Goal: Information Seeking & Learning: Compare options

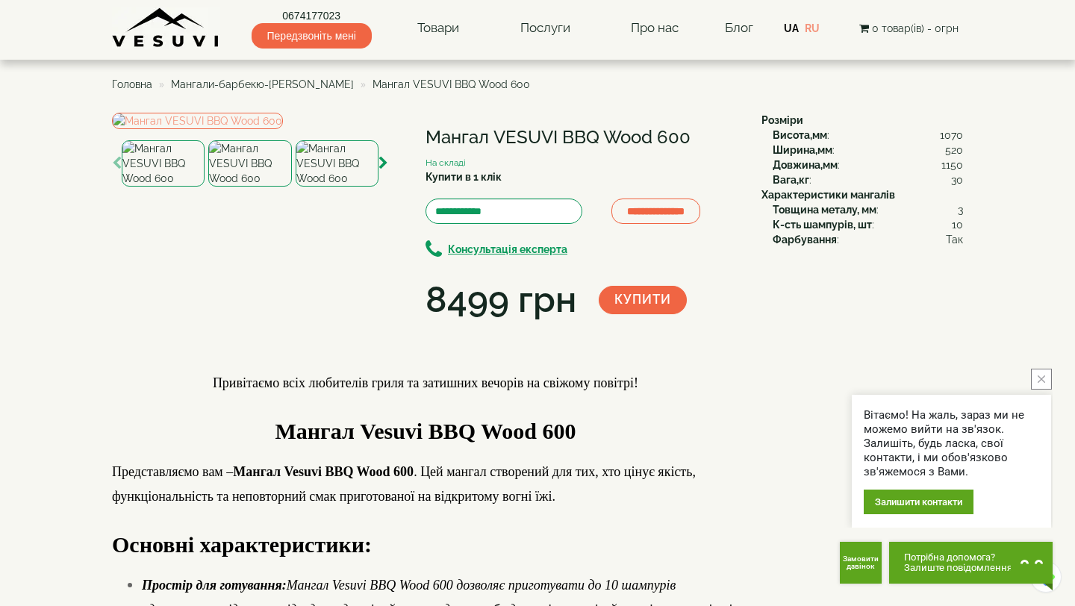
click at [304, 86] on span "Мангали-барбекю-[PERSON_NAME]" at bounding box center [262, 84] width 183 height 12
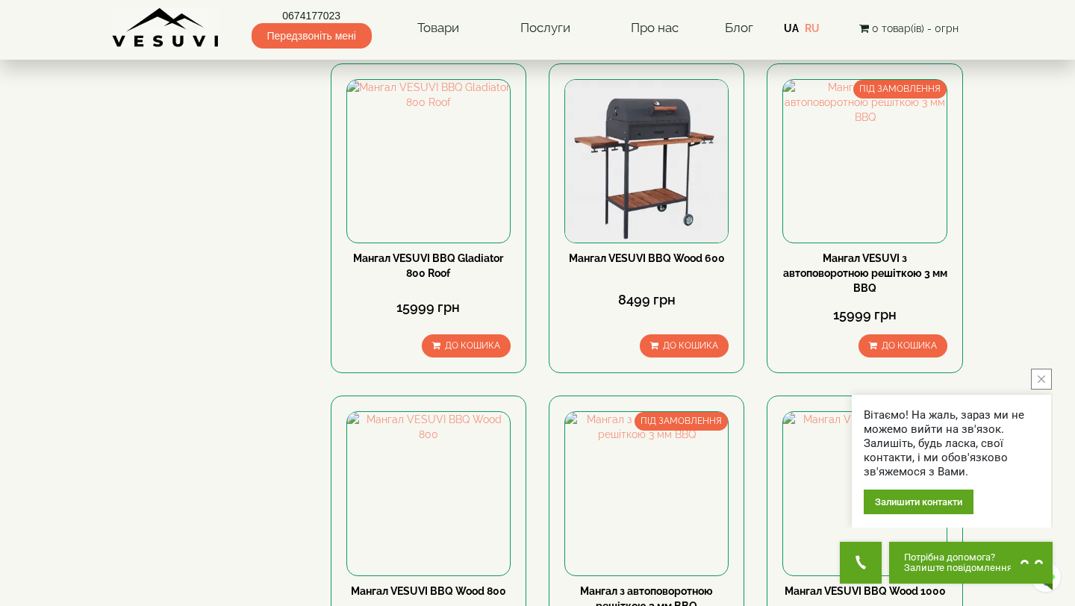
scroll to position [782, 0]
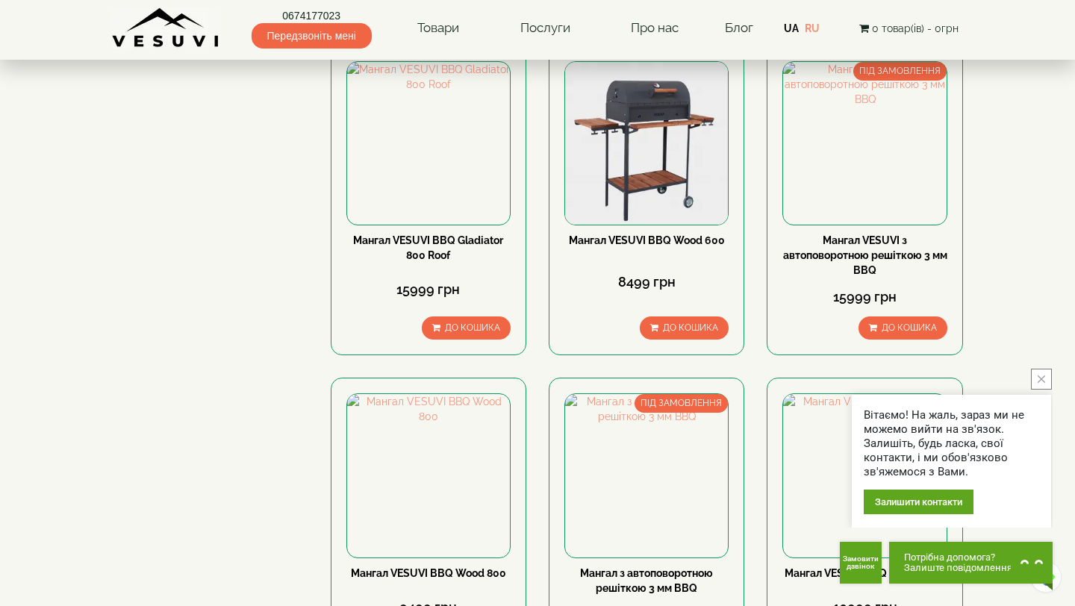
click at [1047, 384] on button "close button" at bounding box center [1041, 379] width 21 height 21
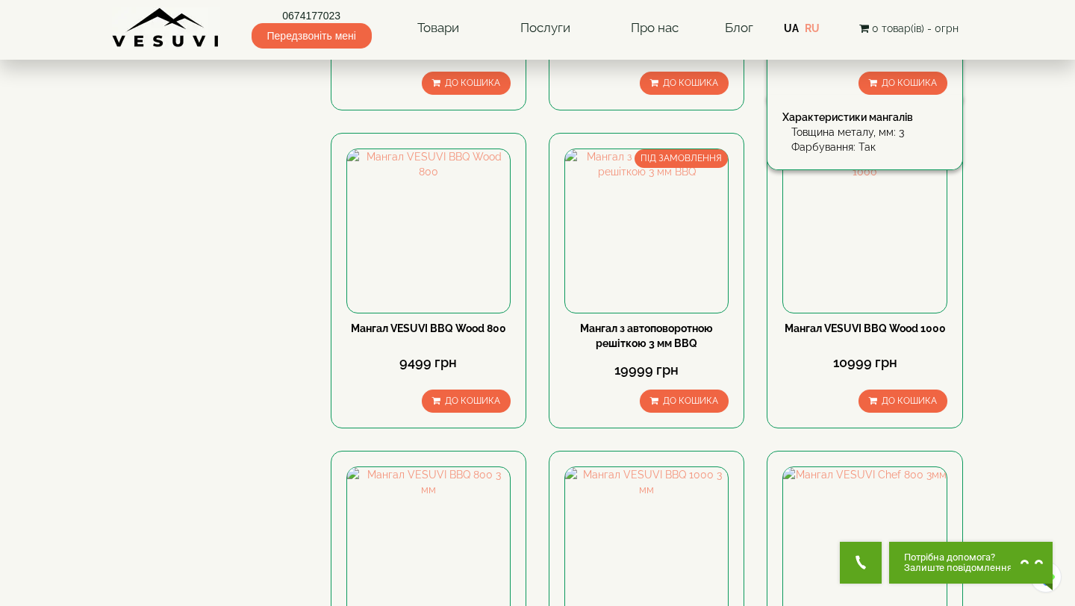
scroll to position [1025, 0]
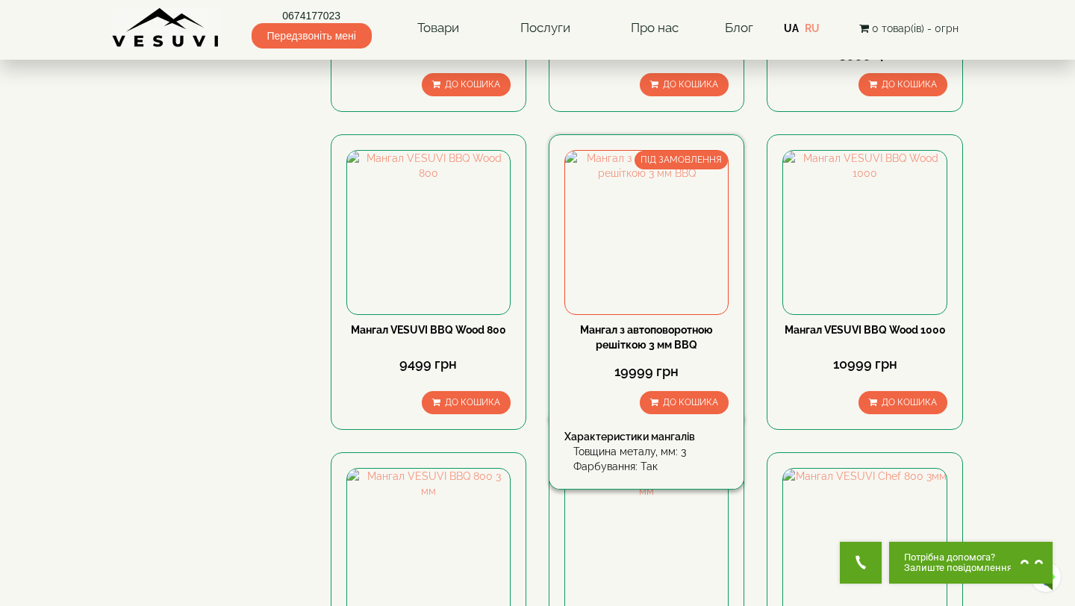
click at [677, 341] on link "Мангал з автоповоротною решіткою 3 мм BBQ" at bounding box center [646, 337] width 133 height 27
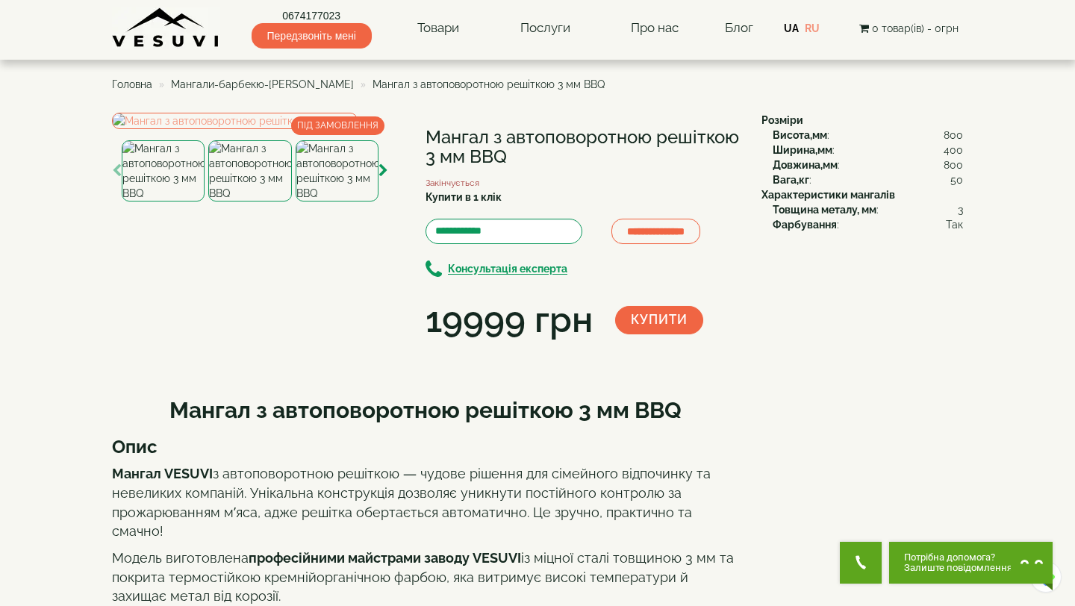
click at [261, 202] on img at bounding box center [249, 170] width 83 height 61
click at [355, 202] on img at bounding box center [337, 170] width 83 height 61
click at [275, 202] on img at bounding box center [249, 170] width 83 height 61
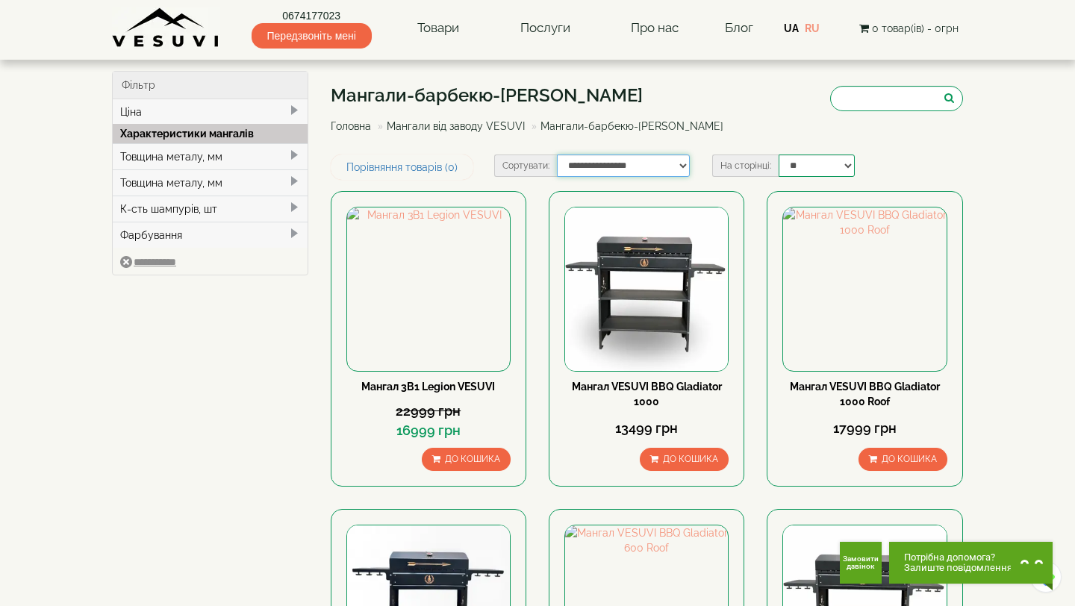
click at [632, 166] on select "**********" at bounding box center [624, 166] width 134 height 22
select select "**********"
click at [557, 155] on select "**********" at bounding box center [624, 166] width 134 height 22
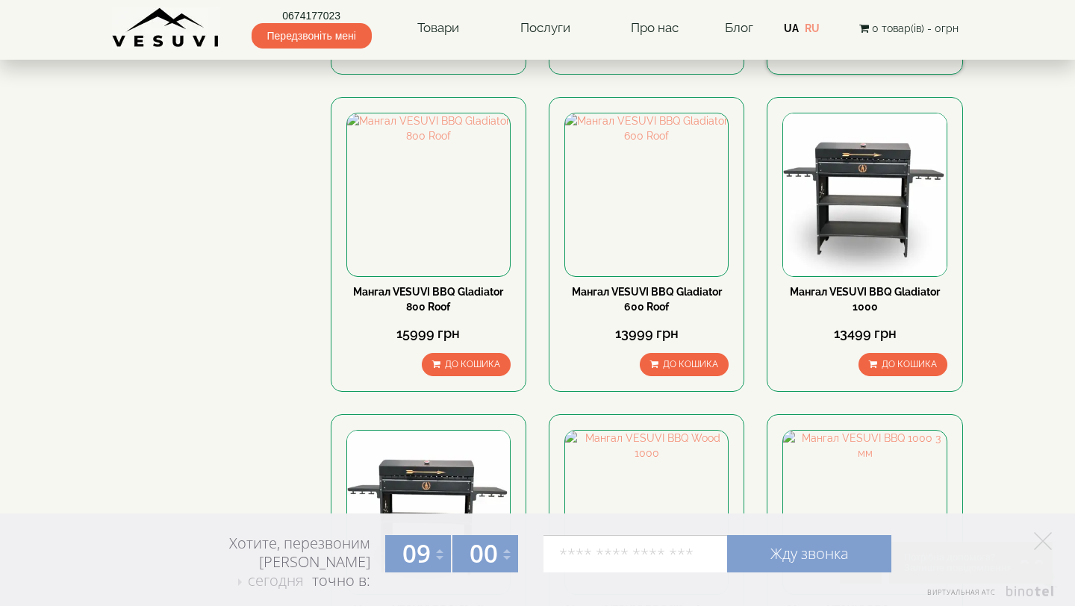
scroll to position [747, 0]
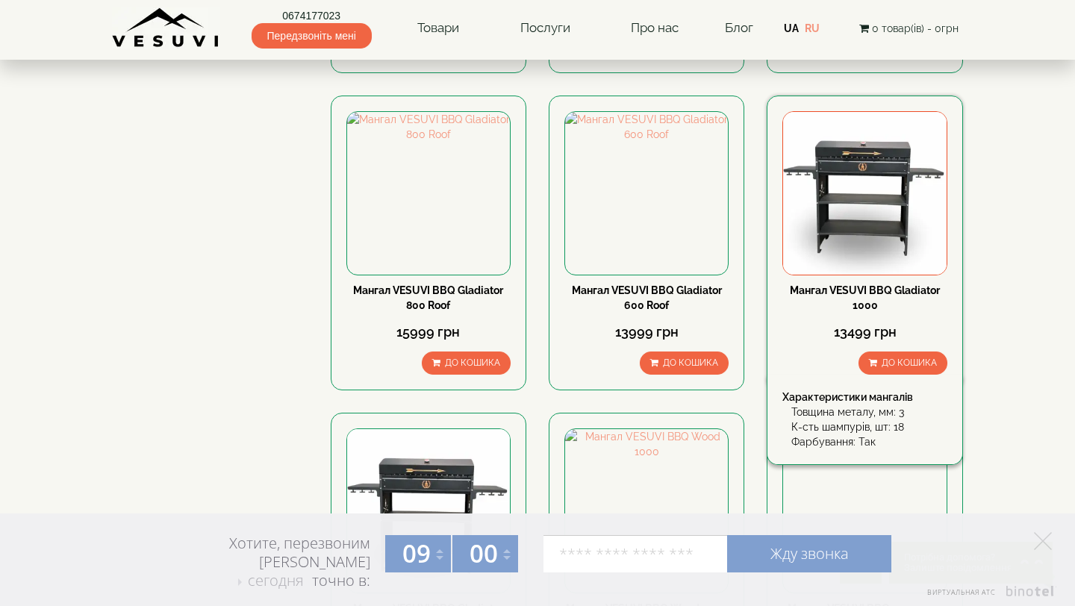
click at [867, 300] on link "Мангал VESUVI BBQ Gladiator 1000" at bounding box center [865, 297] width 150 height 27
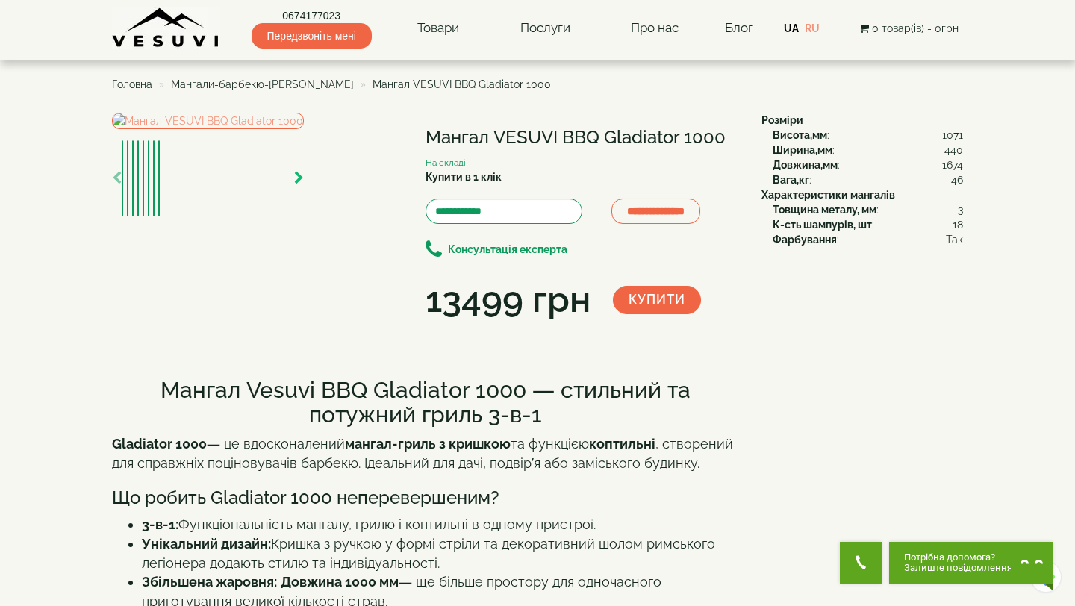
click at [304, 185] on icon "button" at bounding box center [299, 178] width 10 height 13
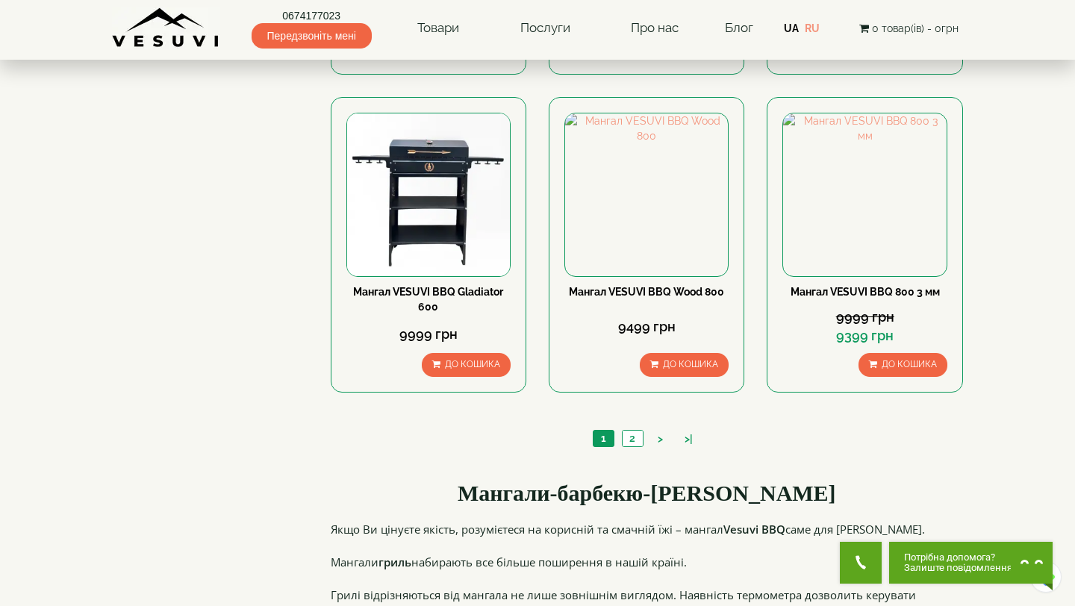
scroll to position [1380, 0]
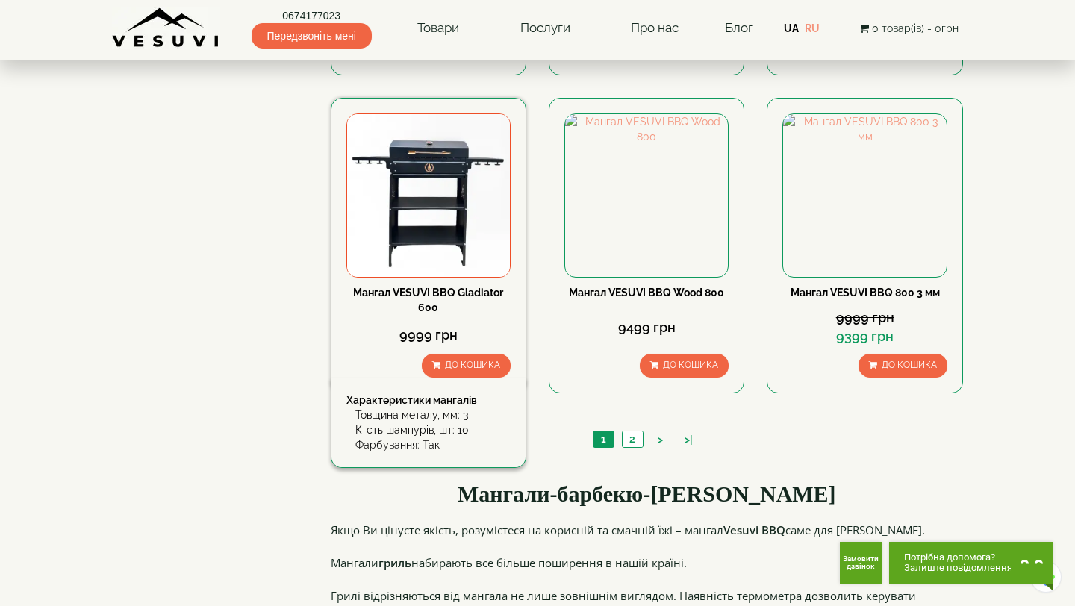
click at [444, 287] on link "Мангал VESUVI BBQ Gladiator 600" at bounding box center [428, 300] width 150 height 27
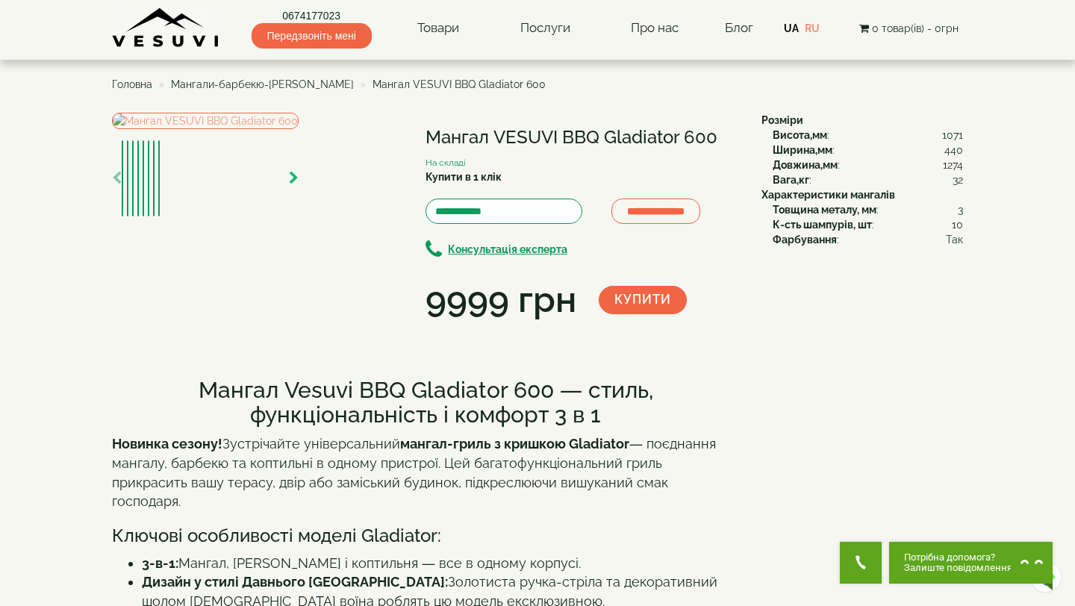
click at [299, 185] on icon "button" at bounding box center [294, 178] width 10 height 13
click at [287, 129] on img at bounding box center [205, 121] width 187 height 16
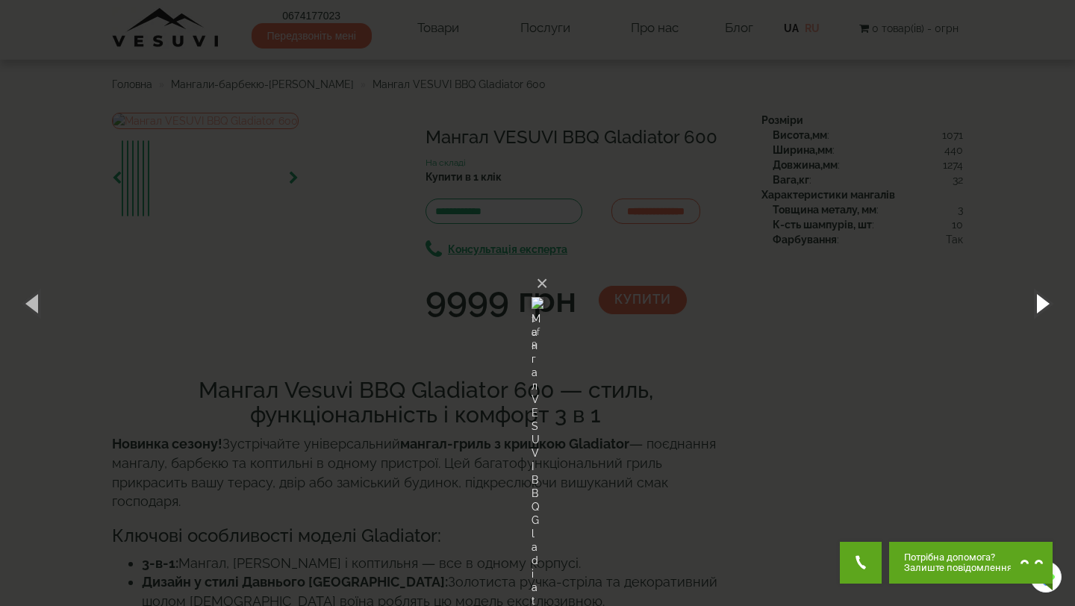
click at [1056, 296] on button "button" at bounding box center [1041, 303] width 67 height 82
click at [1055, 296] on button "button" at bounding box center [1041, 303] width 67 height 82
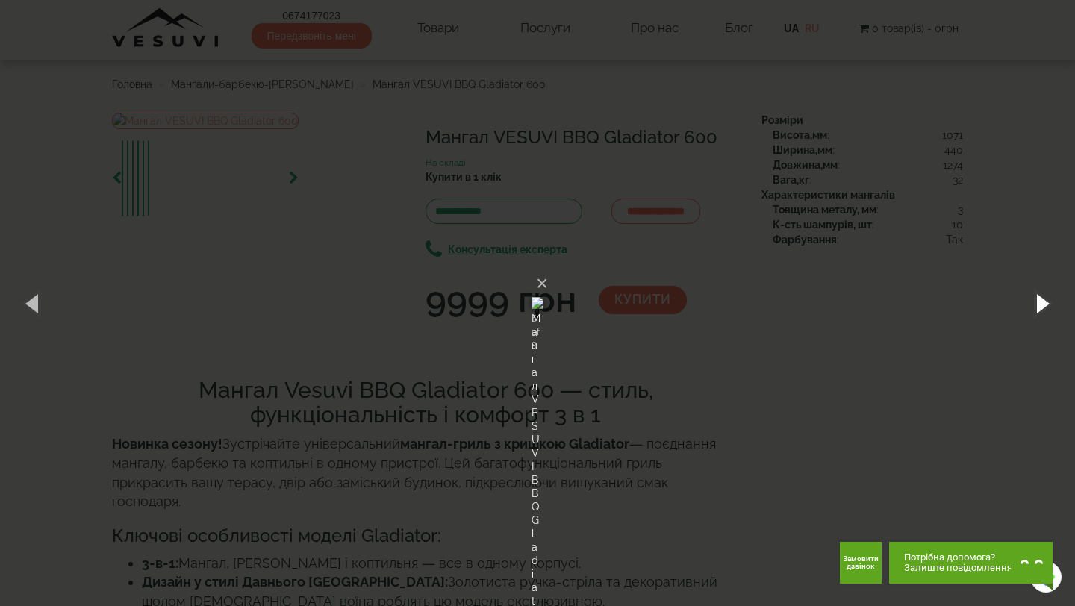
click at [1055, 296] on button "button" at bounding box center [1041, 303] width 67 height 82
click at [548, 267] on button "×" at bounding box center [542, 283] width 12 height 33
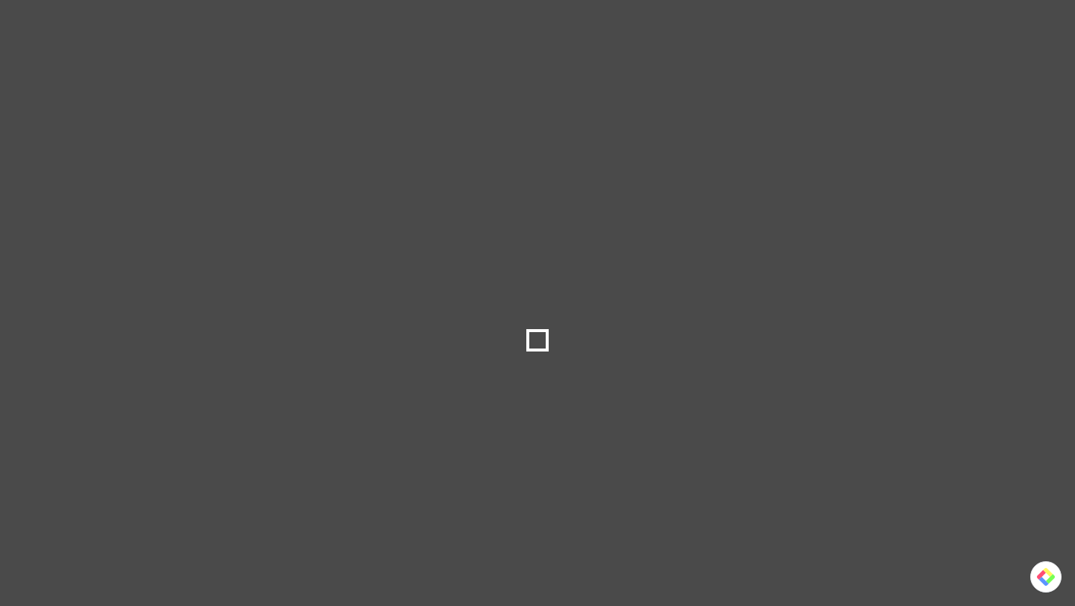
select select
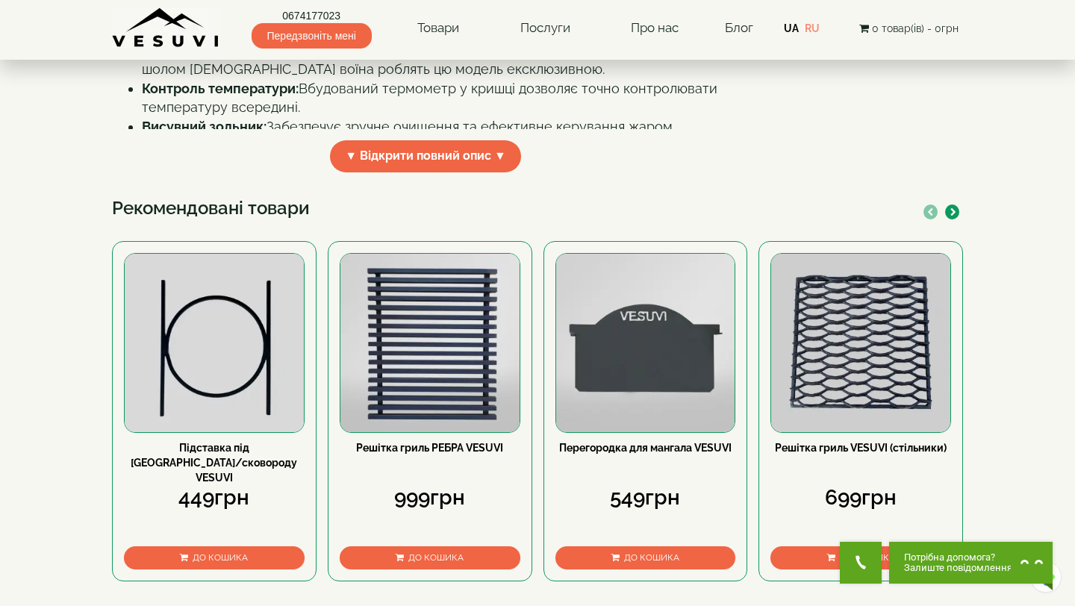
scroll to position [750, 0]
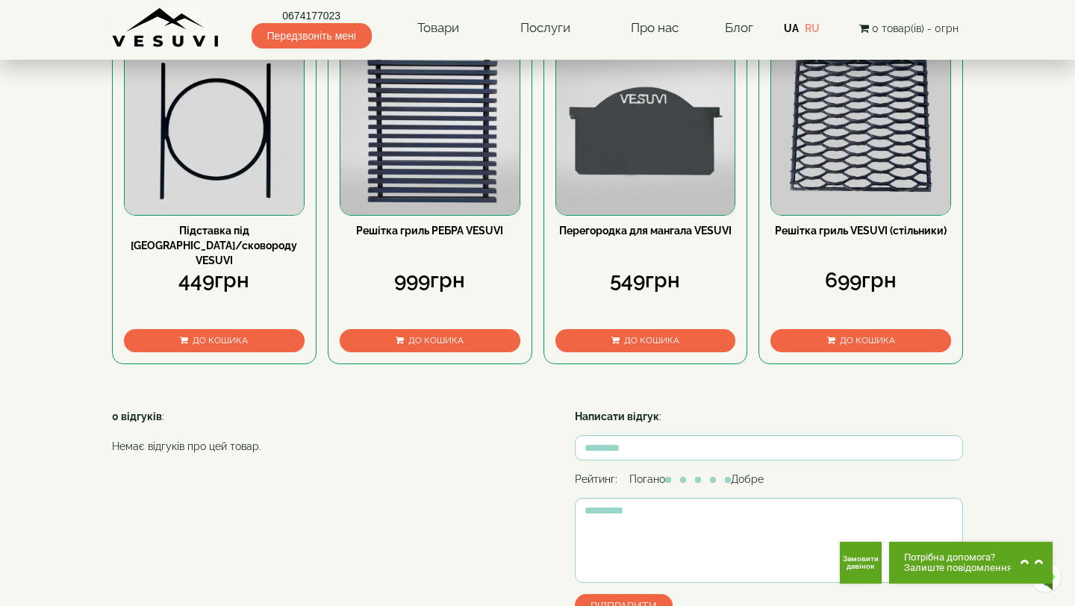
click at [859, 216] on img at bounding box center [860, 126] width 179 height 179
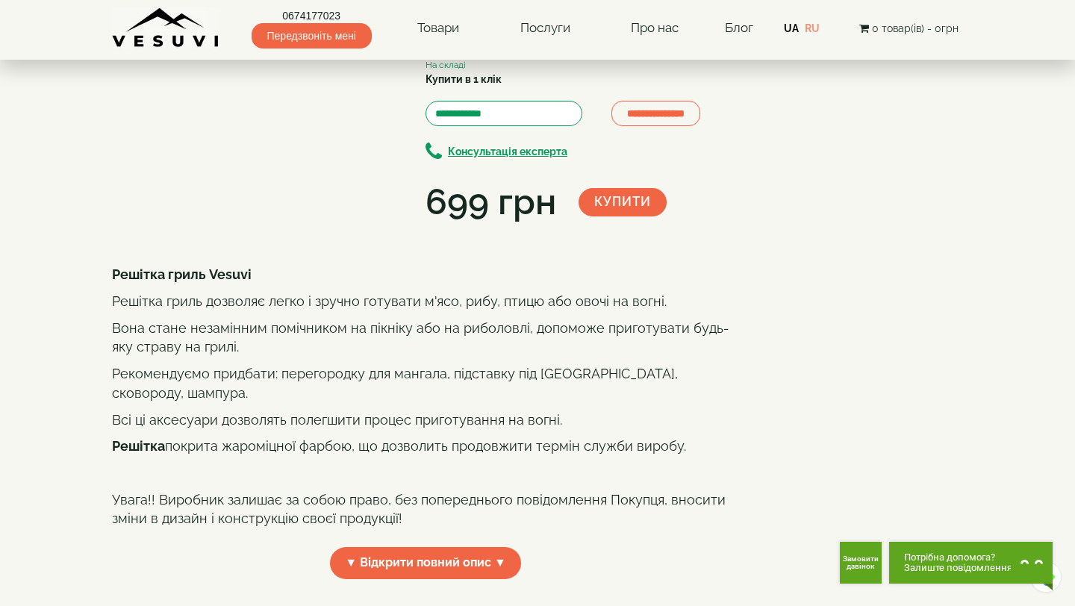
scroll to position [89, 0]
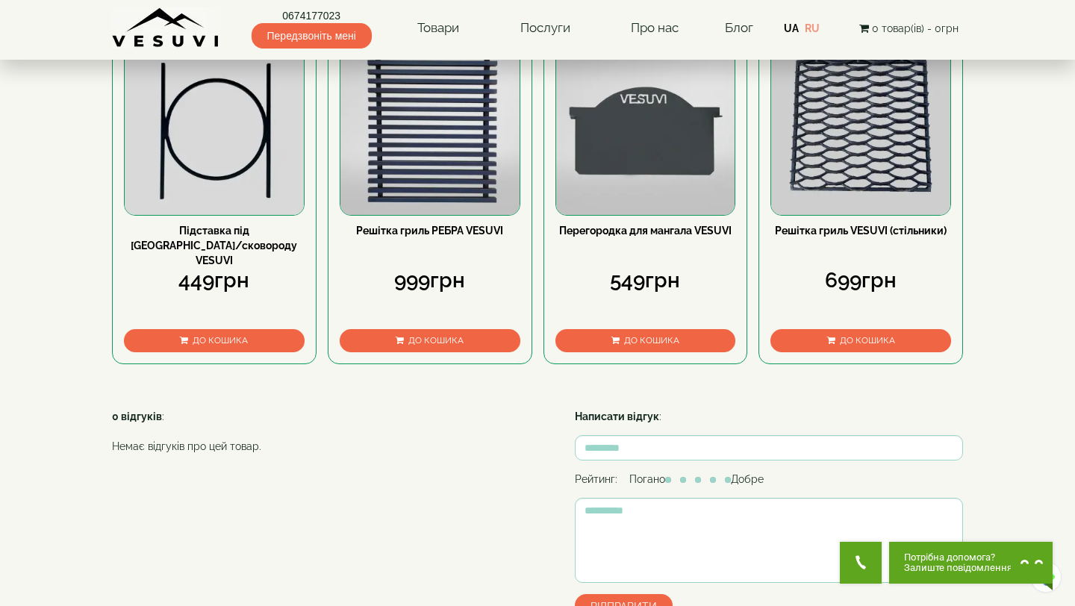
click at [426, 216] on img at bounding box center [429, 126] width 179 height 179
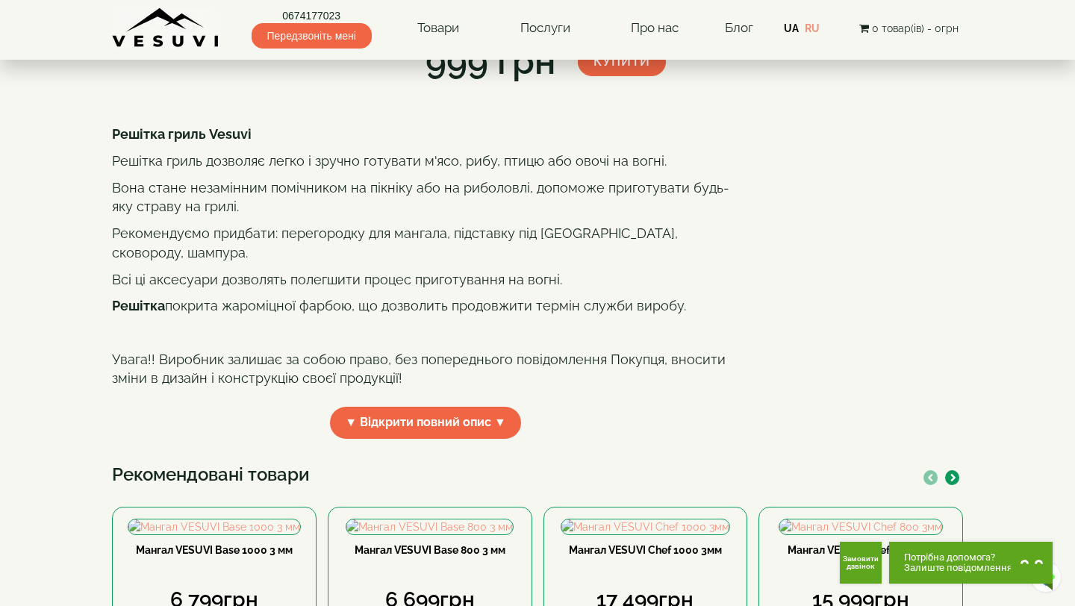
scroll to position [243, 0]
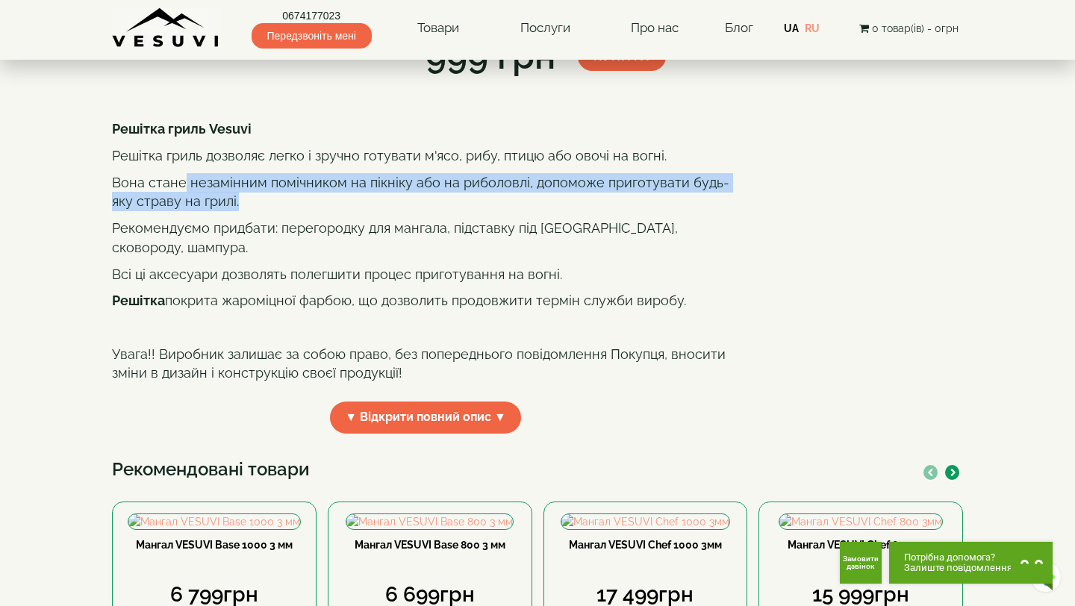
drag, startPoint x: 186, startPoint y: 341, endPoint x: 381, endPoint y: 370, distance: 197.6
click at [381, 370] on div "Решітка гриль Vesuvi Решітка гриль дозволяє легко і зручно готувати м'ясо, рибу…" at bounding box center [425, 254] width 627 height 271
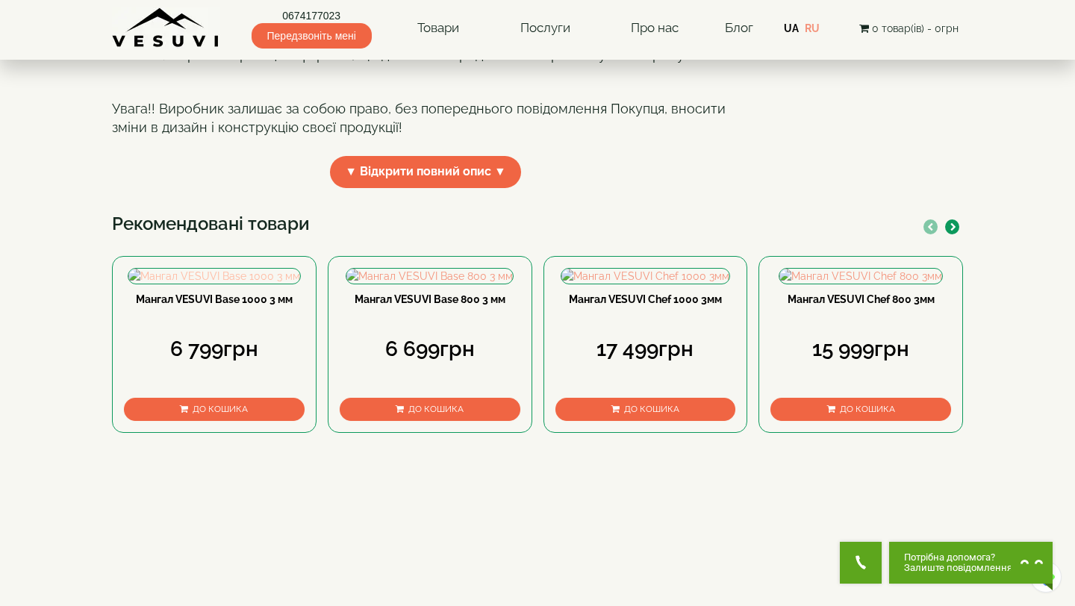
scroll to position [492, 0]
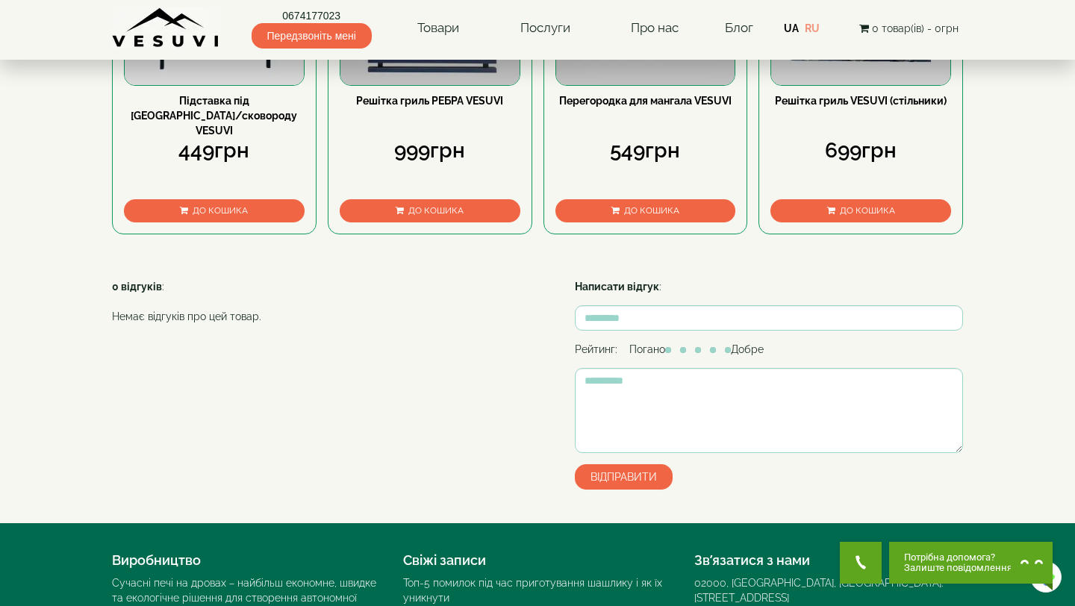
scroll to position [881, 0]
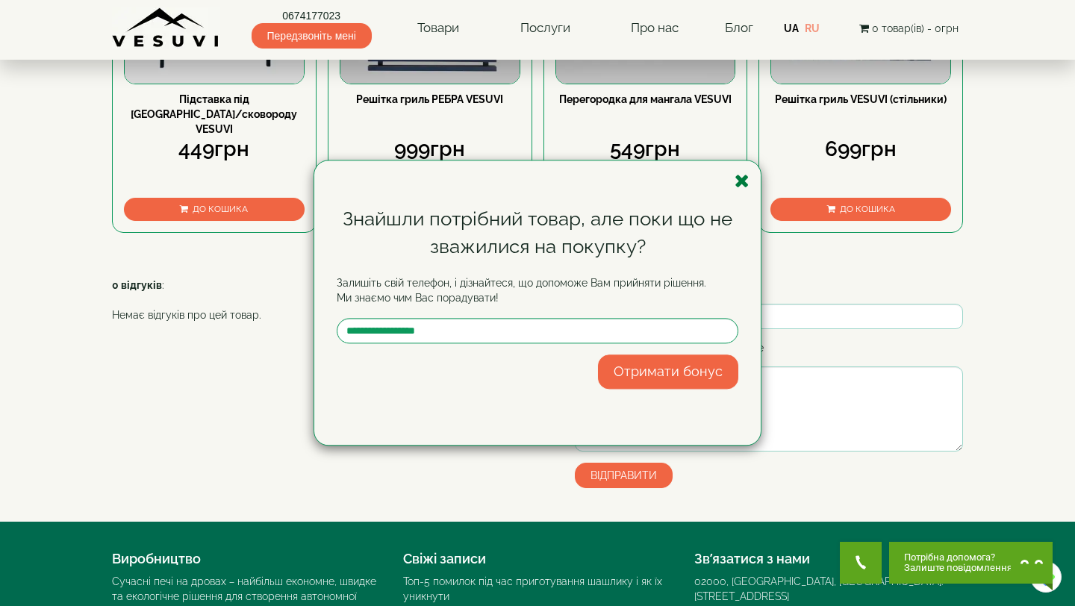
click at [742, 181] on icon "button" at bounding box center [742, 181] width 15 height 19
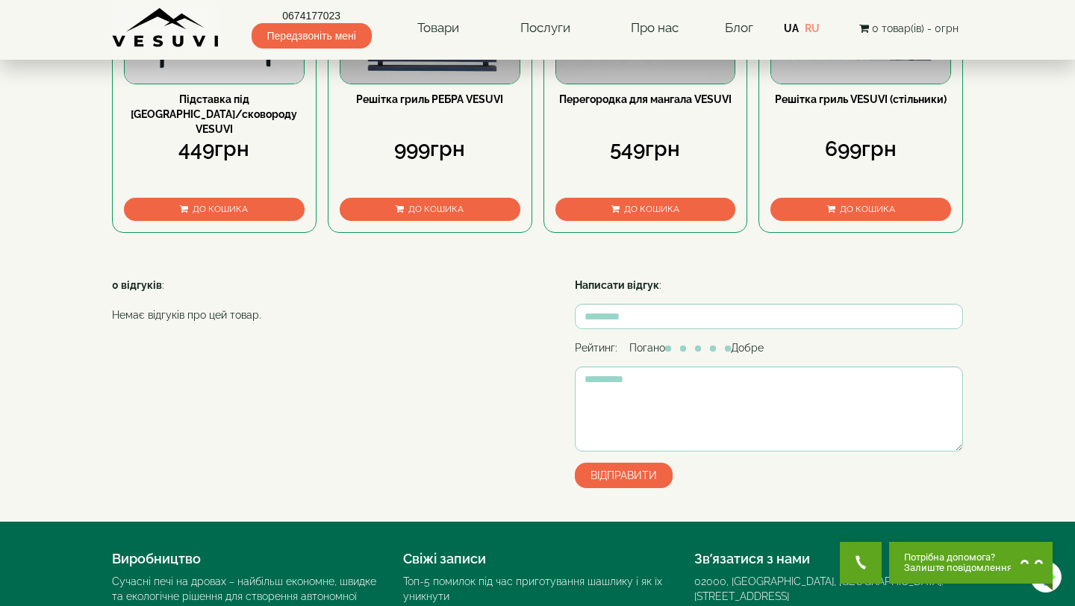
click at [818, 105] on link "Решітка гриль VESUVI (стільники)" at bounding box center [861, 99] width 172 height 12
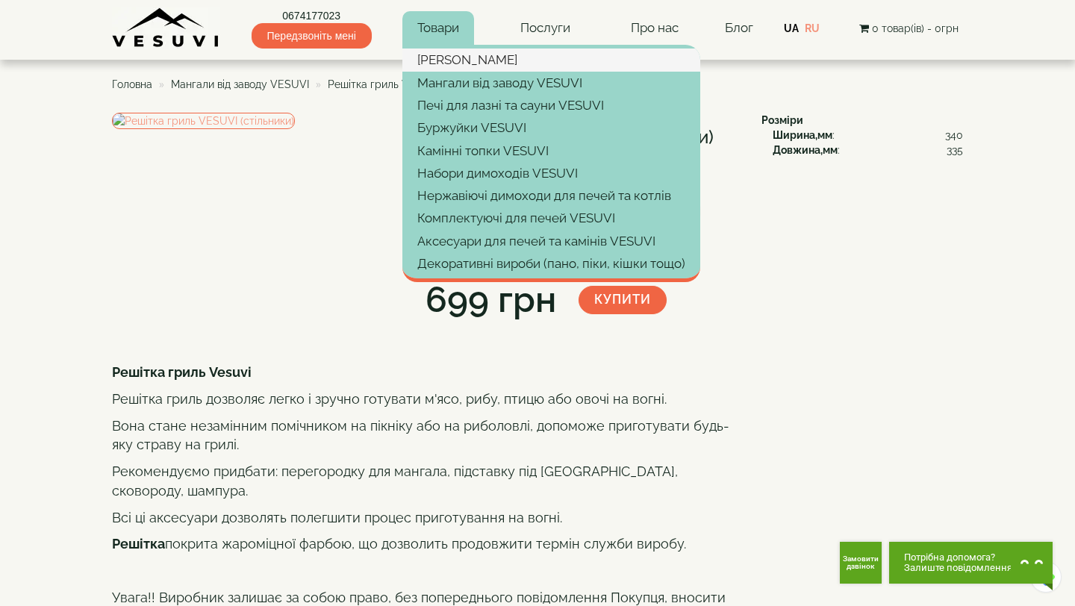
click at [467, 63] on link "[PERSON_NAME]" at bounding box center [551, 60] width 298 height 22
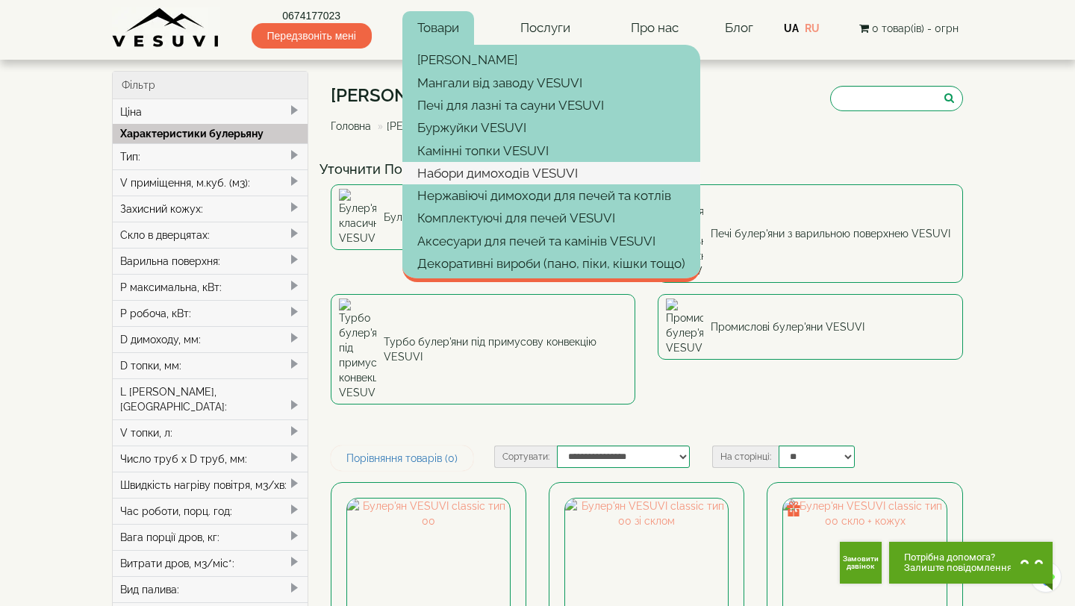
click at [452, 178] on link "Набори димоходів VESUVI" at bounding box center [551, 173] width 298 height 22
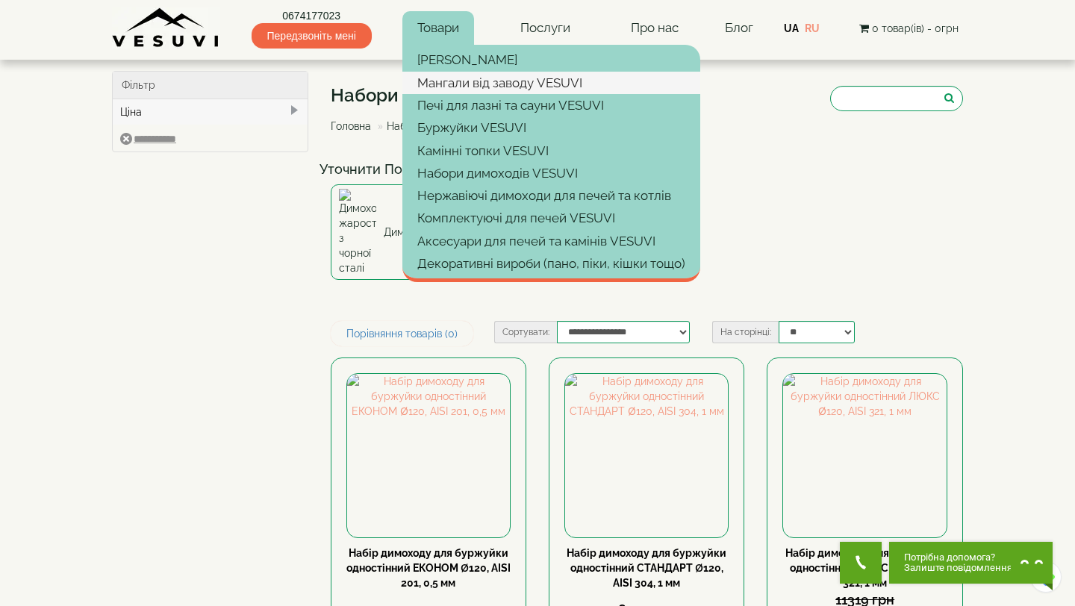
click at [499, 83] on link "Мангали від заводу VESUVI" at bounding box center [551, 83] width 298 height 22
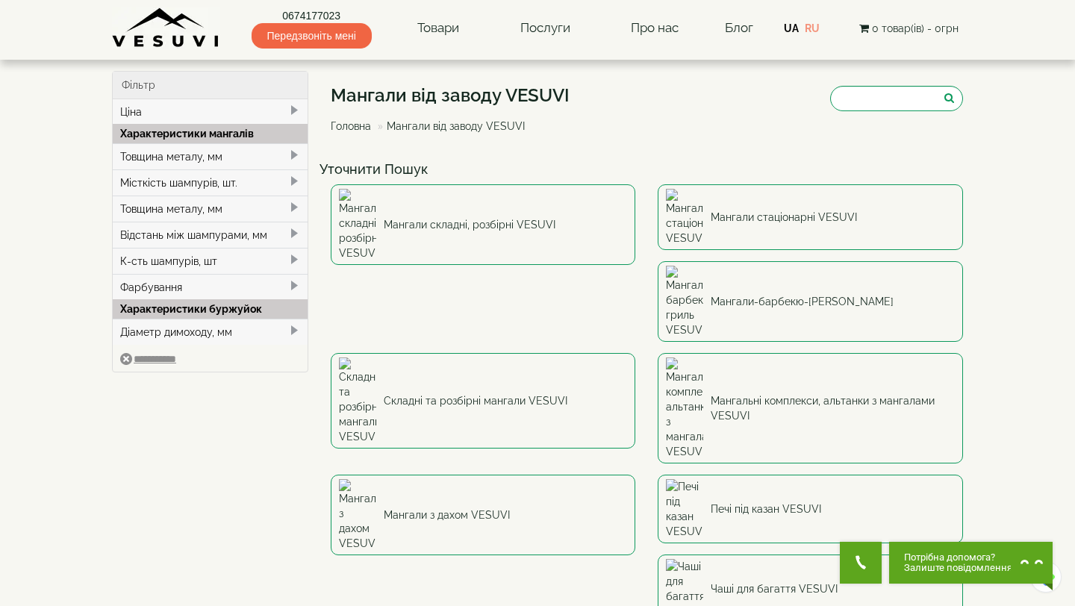
scroll to position [70, 0]
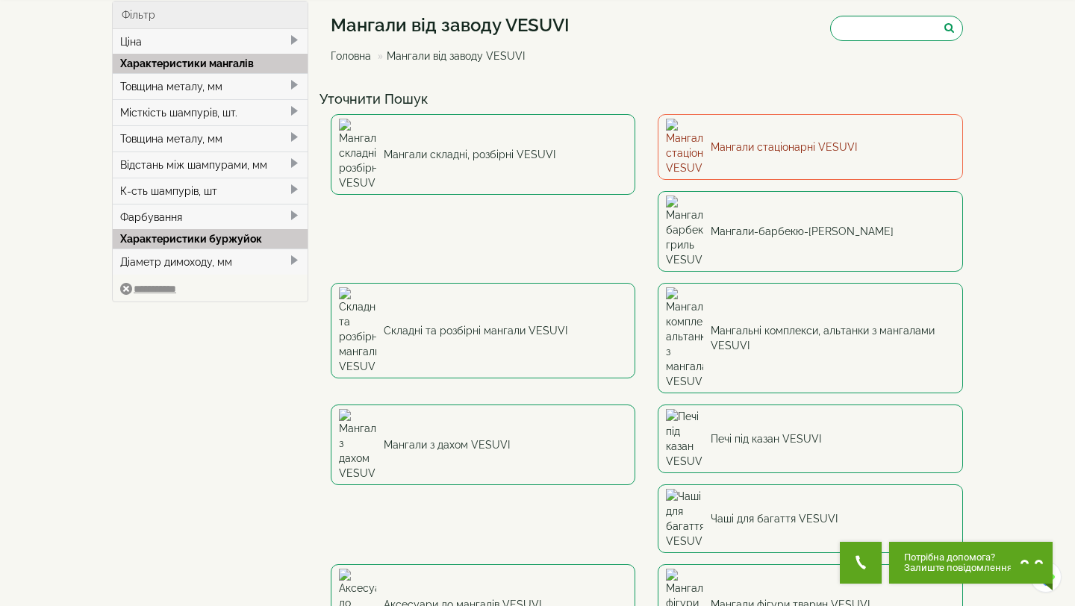
click at [767, 137] on link "Мангали стаціонарні VESUVI" at bounding box center [810, 147] width 305 height 66
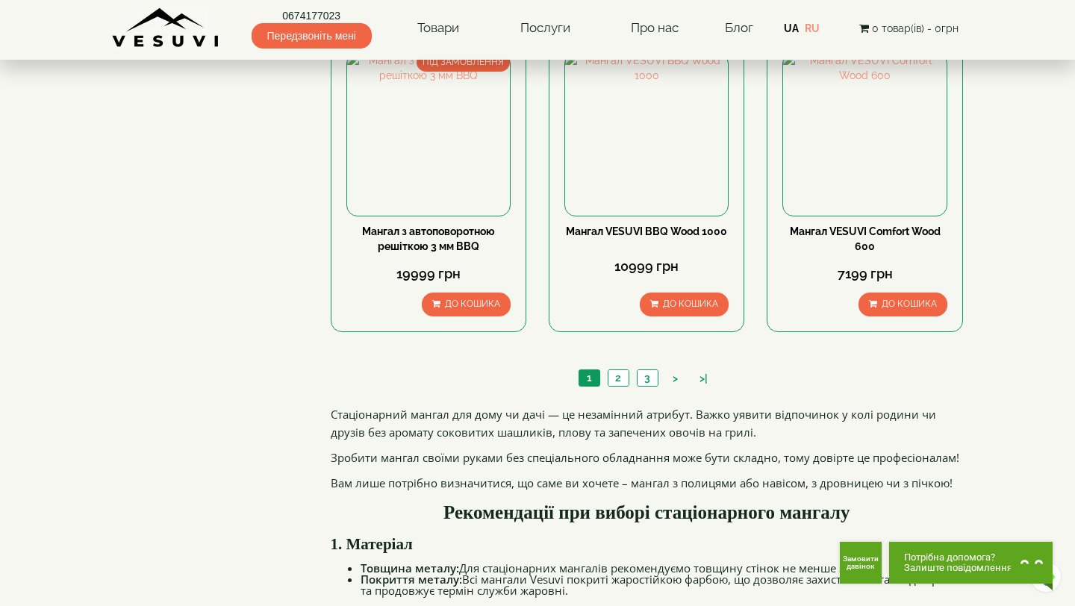
scroll to position [1398, 0]
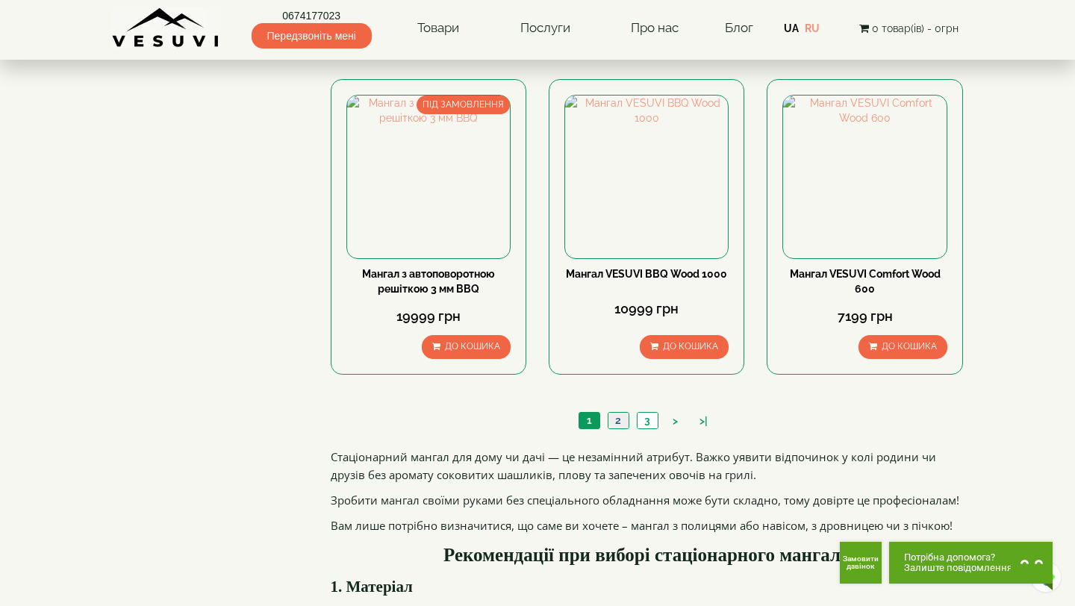
click at [617, 419] on link "2" at bounding box center [618, 421] width 21 height 16
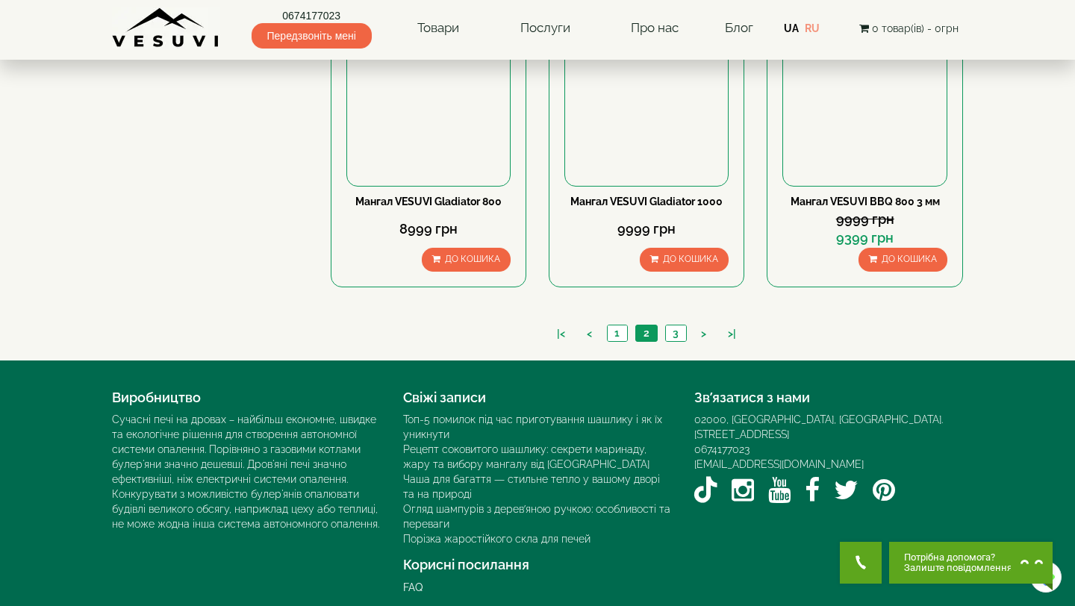
scroll to position [1452, 0]
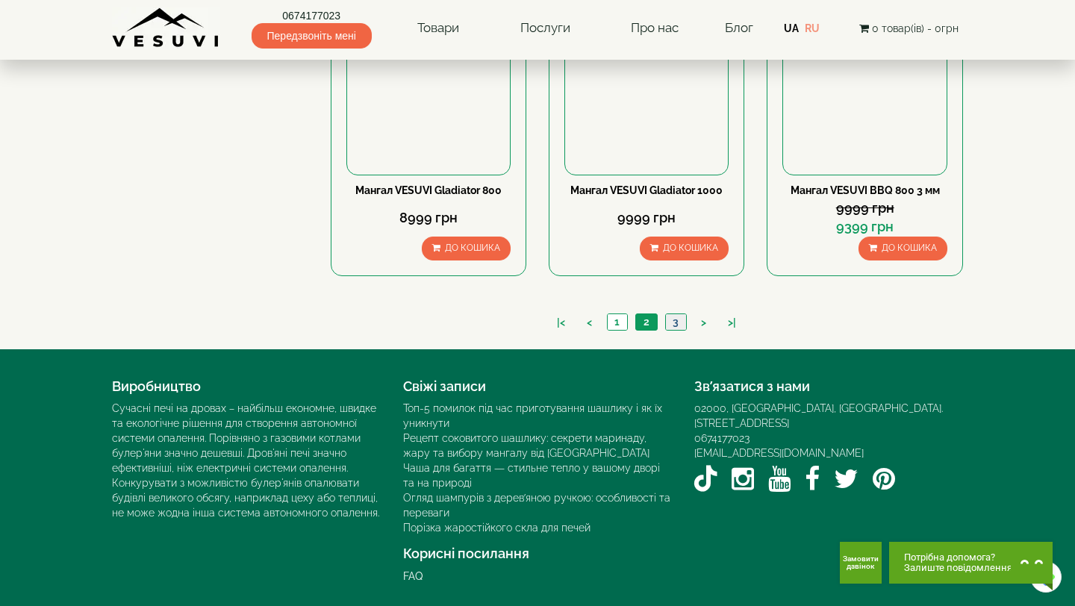
click at [674, 321] on link "3" at bounding box center [675, 322] width 21 height 16
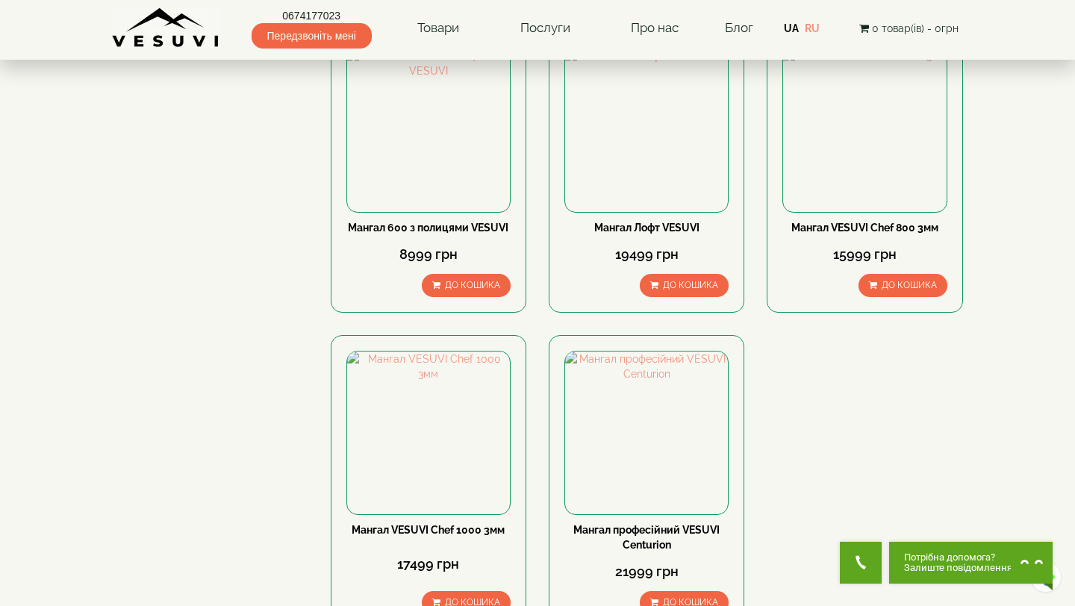
scroll to position [475, 0]
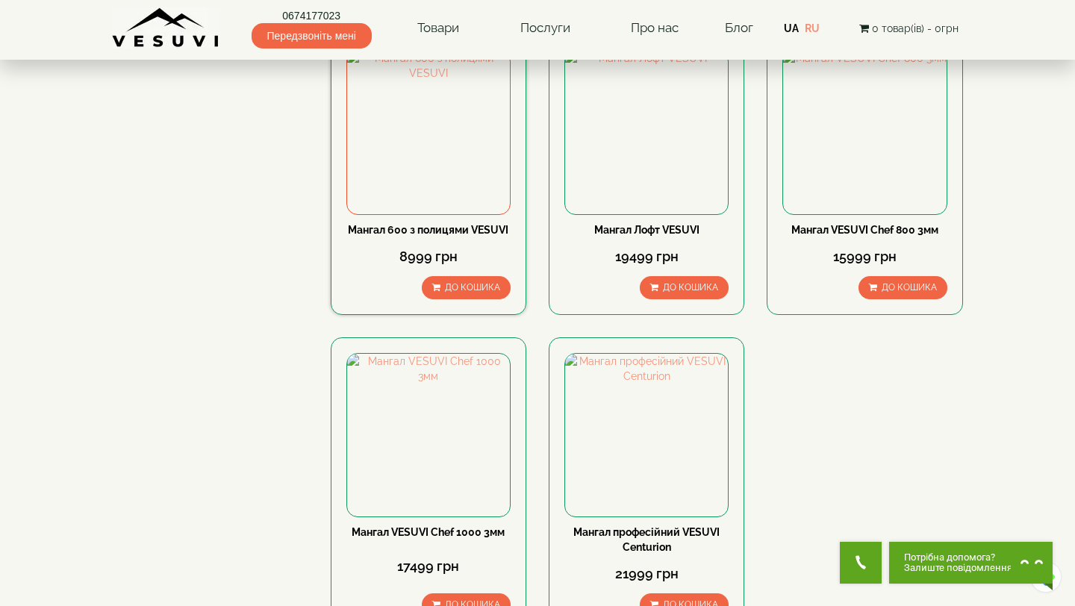
click at [440, 230] on link "Мангал 600 з полицями VESUVI" at bounding box center [428, 230] width 161 height 12
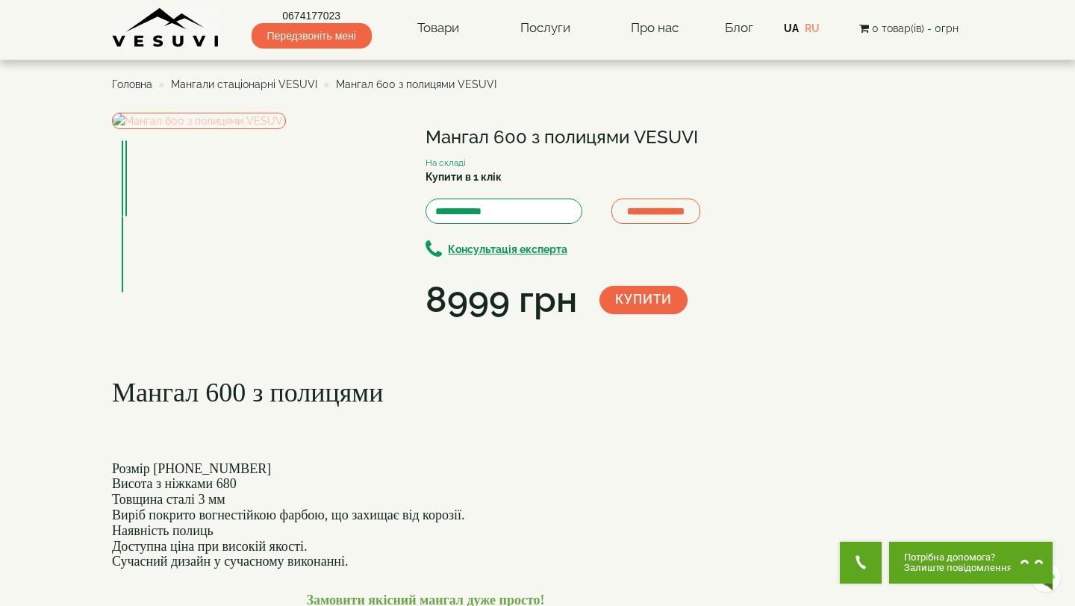
click at [286, 129] on img at bounding box center [199, 121] width 174 height 16
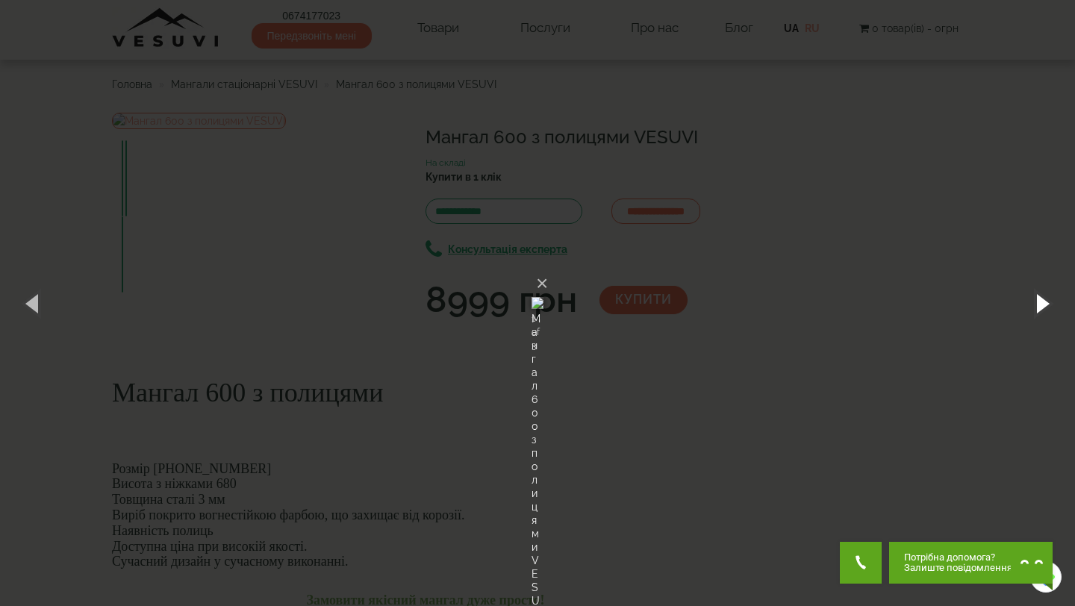
click at [1047, 300] on button "button" at bounding box center [1041, 303] width 67 height 82
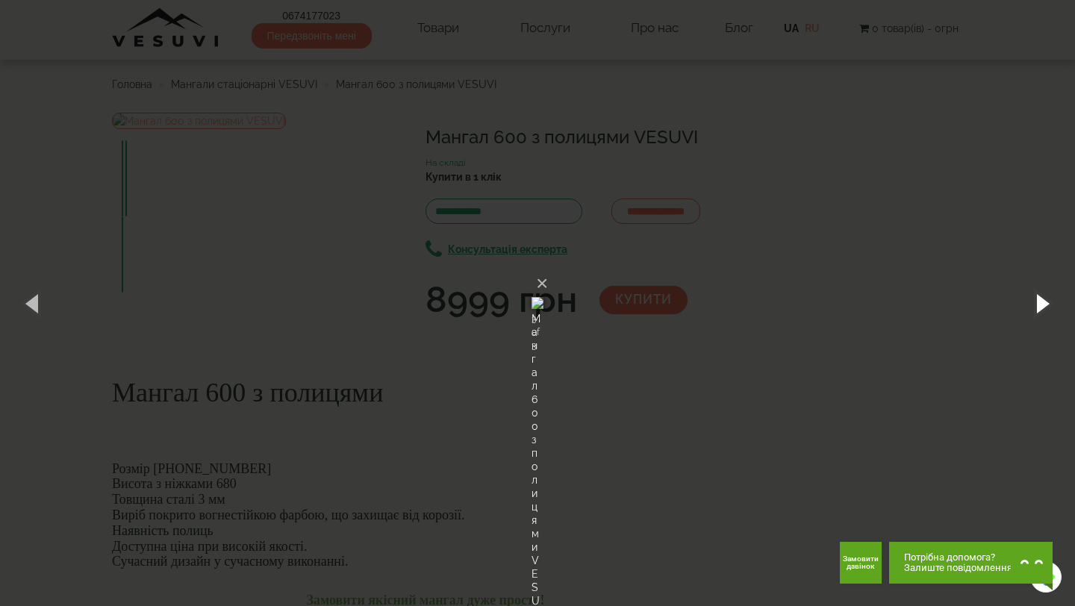
click at [1047, 300] on button "button" at bounding box center [1041, 303] width 67 height 82
click at [886, 240] on div "× Мангал 600 з полицями VESUVI 1 of 3 Loading..." at bounding box center [537, 303] width 1075 height 606
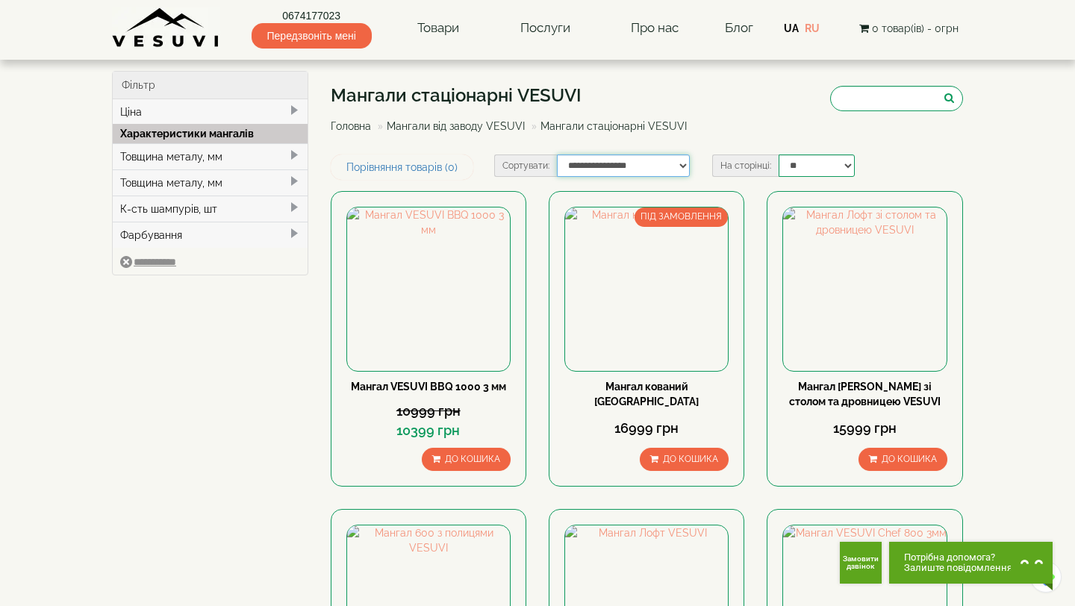
click at [635, 167] on select "**********" at bounding box center [624, 166] width 134 height 22
select select "**********"
click at [557, 155] on select "**********" at bounding box center [624, 166] width 134 height 22
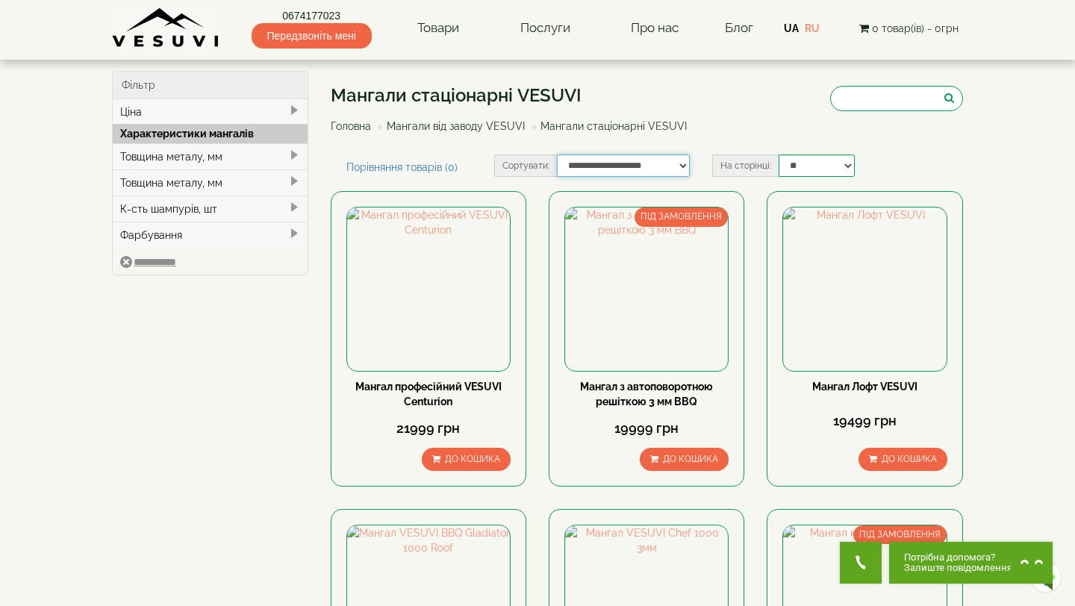
click at [598, 171] on select "**********" at bounding box center [624, 166] width 134 height 22
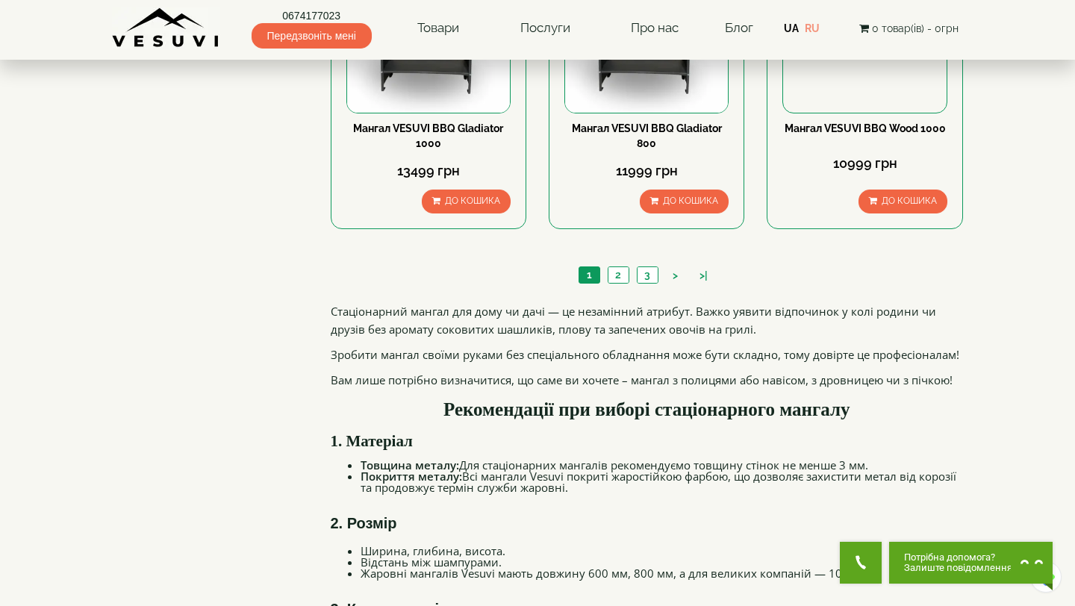
scroll to position [1620, 0]
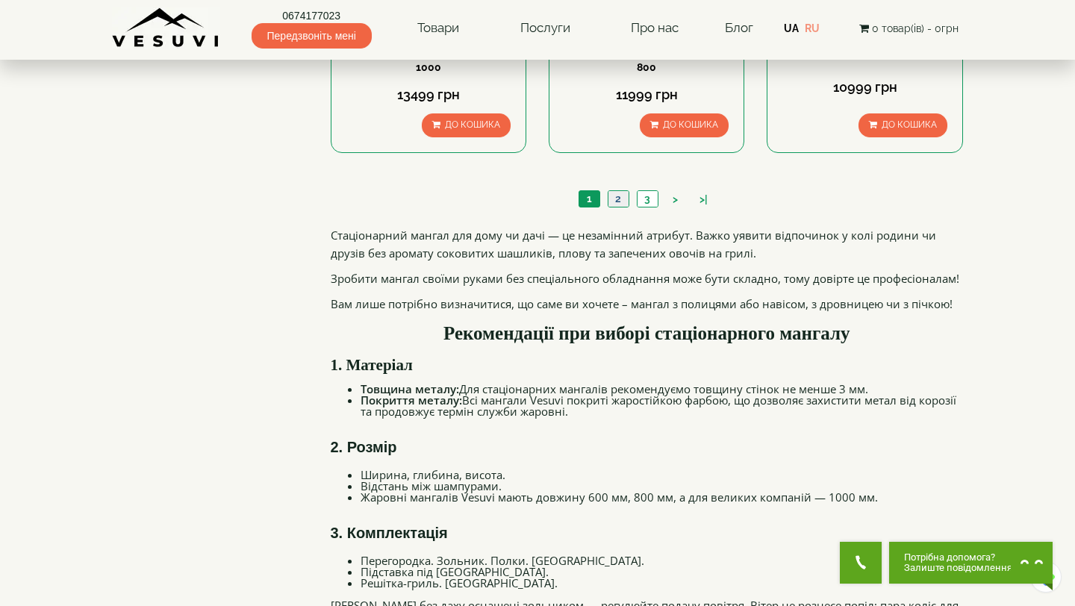
click at [623, 202] on link "2" at bounding box center [618, 199] width 21 height 16
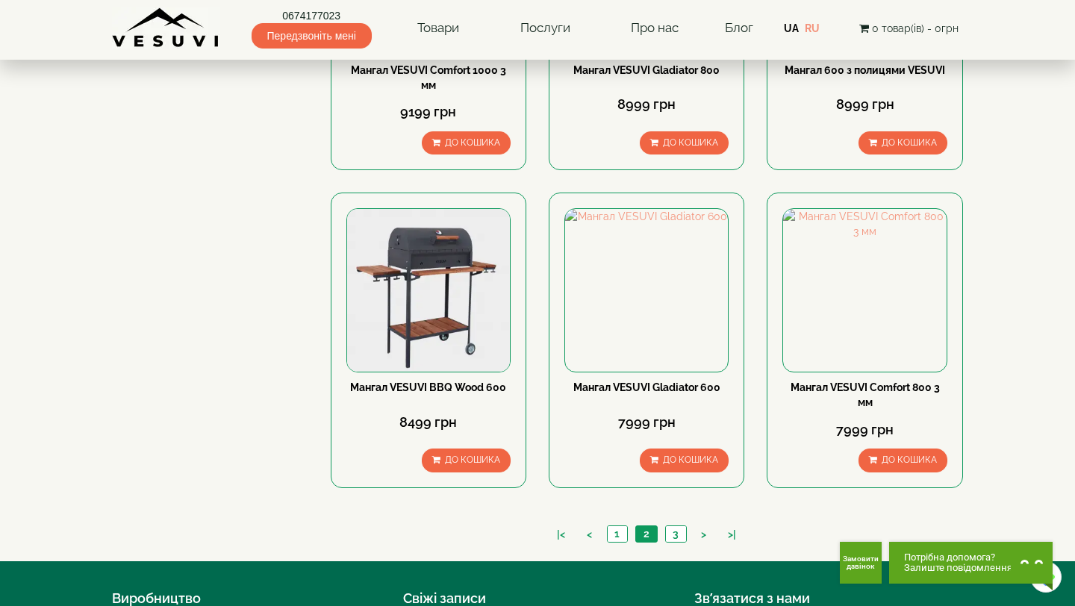
scroll to position [1269, 0]
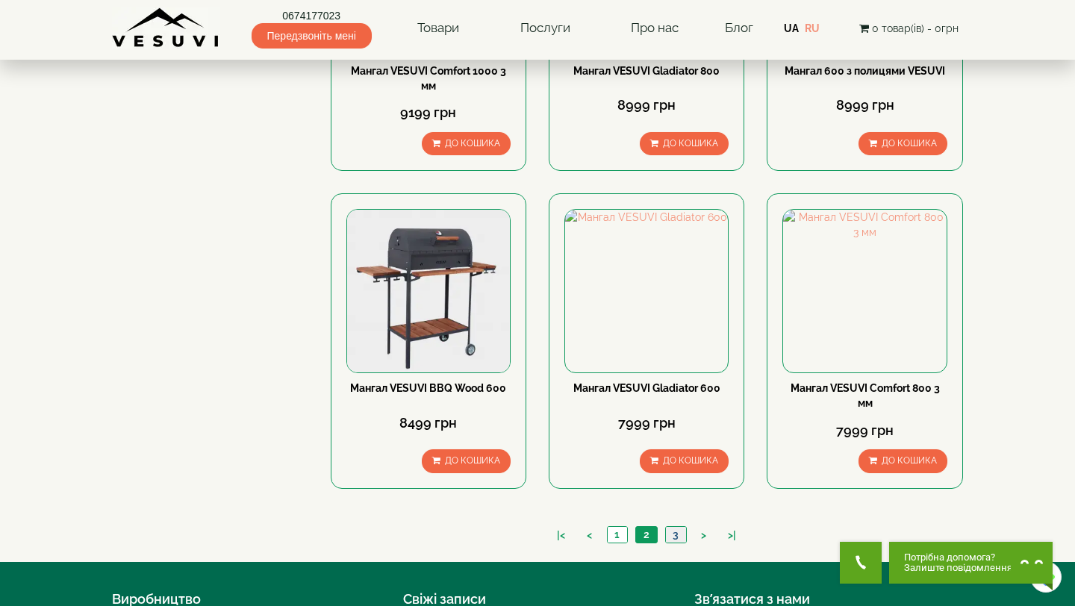
click at [675, 537] on link "3" at bounding box center [675, 535] width 21 height 16
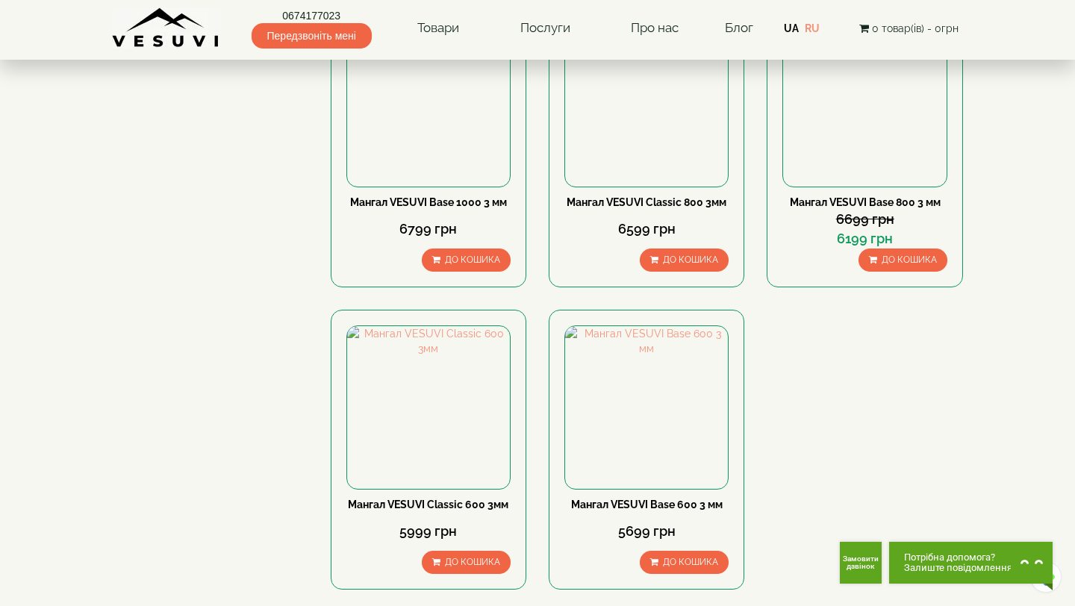
scroll to position [591, 0]
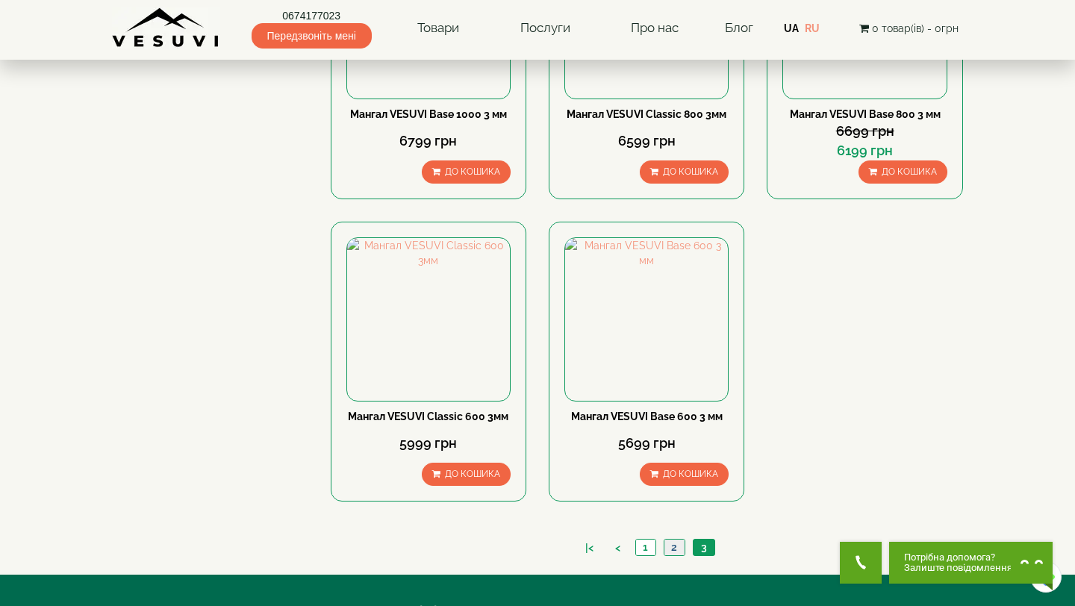
click at [674, 549] on link "2" at bounding box center [674, 548] width 21 height 16
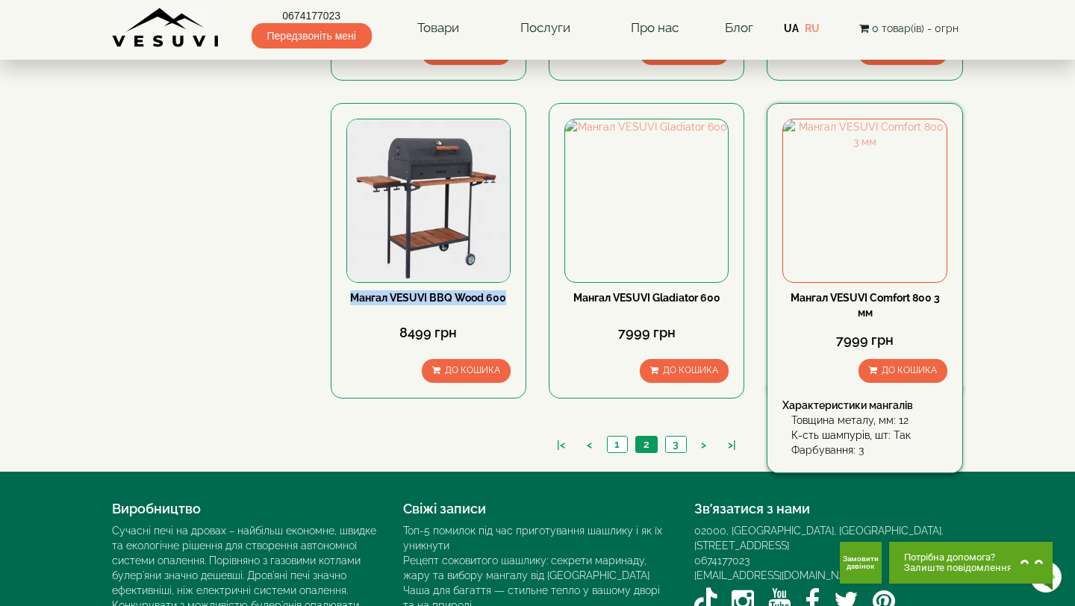
scroll to position [1391, 0]
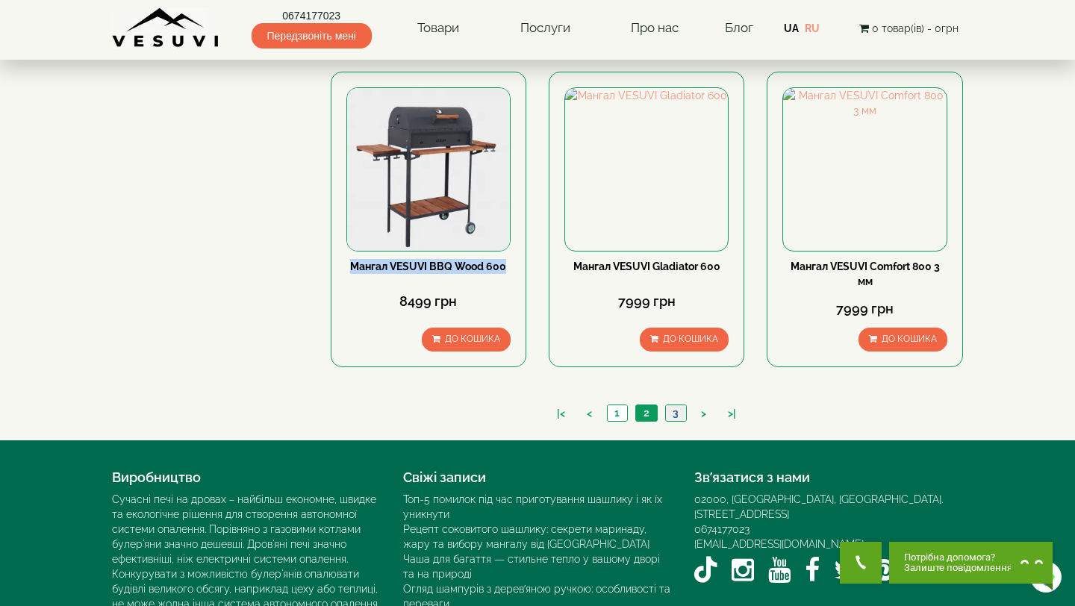
click at [672, 414] on link "3" at bounding box center [675, 413] width 21 height 16
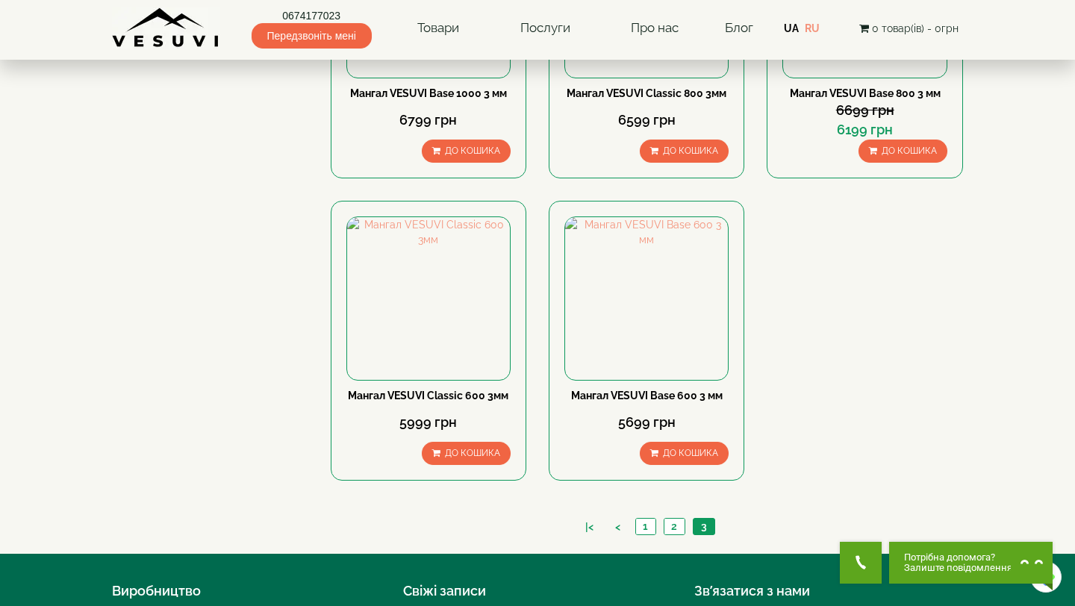
scroll to position [709, 0]
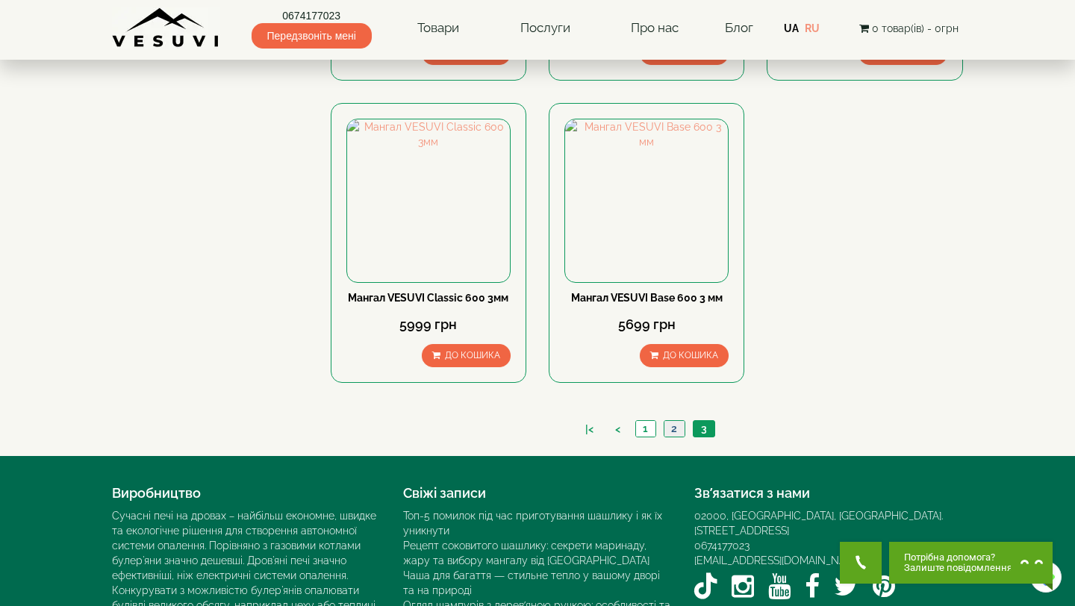
click at [676, 430] on link "2" at bounding box center [674, 429] width 21 height 16
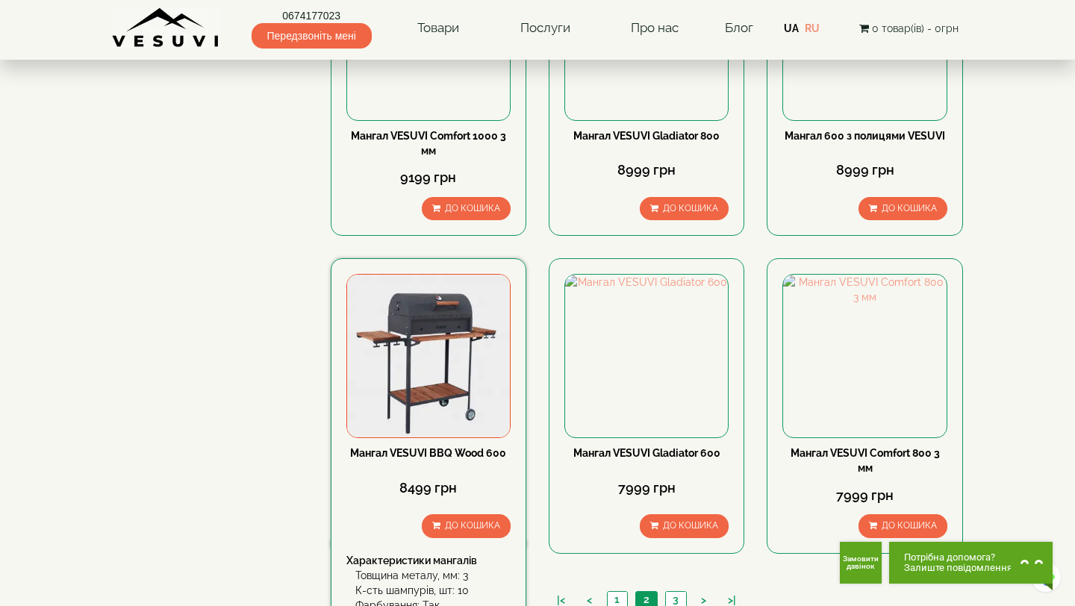
scroll to position [1209, 0]
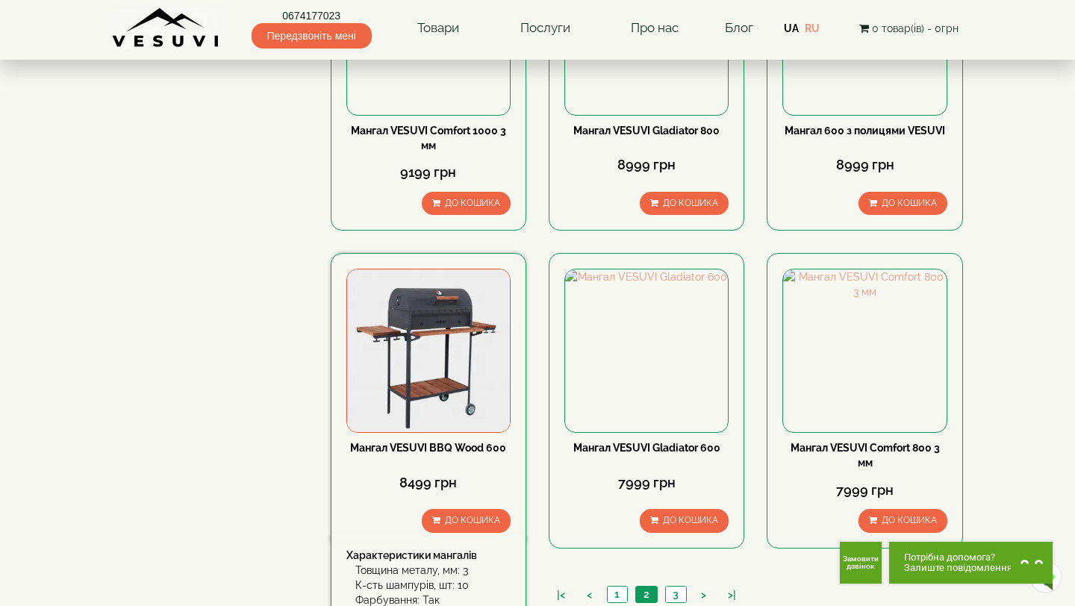
click at [443, 452] on link "Мангал VESUVI BBQ Wood 600" at bounding box center [428, 448] width 156 height 12
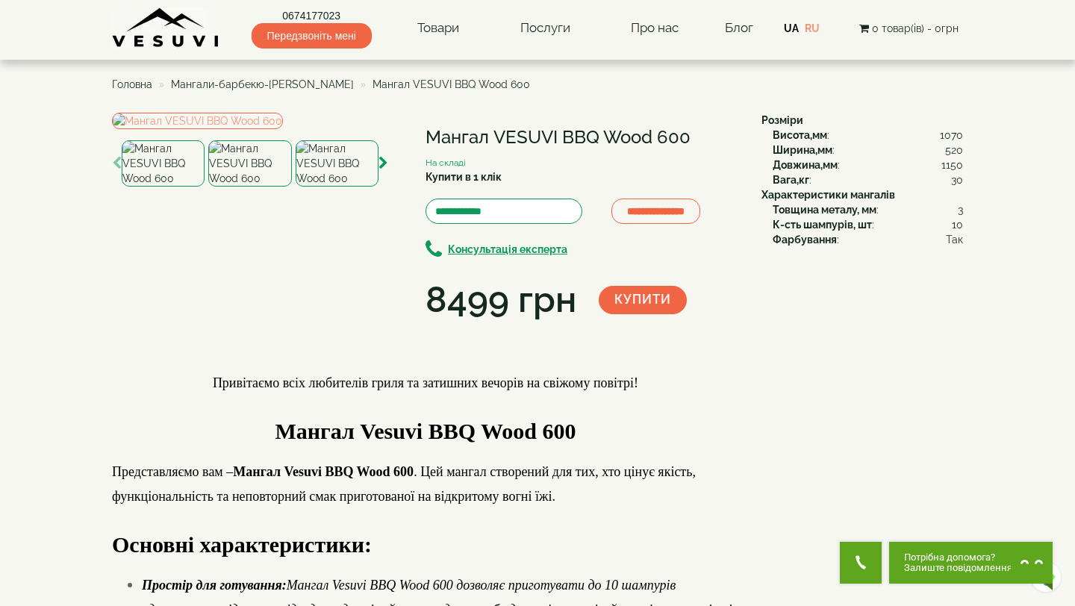
click at [337, 187] on img at bounding box center [337, 163] width 83 height 46
click at [283, 129] on img at bounding box center [197, 121] width 171 height 16
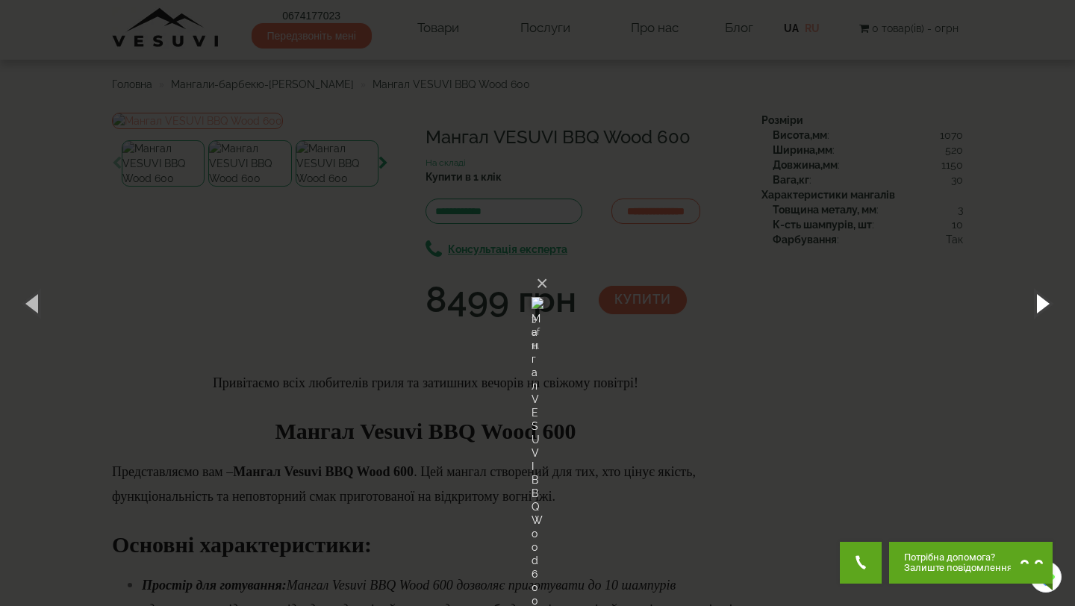
click at [1046, 299] on button "button" at bounding box center [1041, 303] width 67 height 82
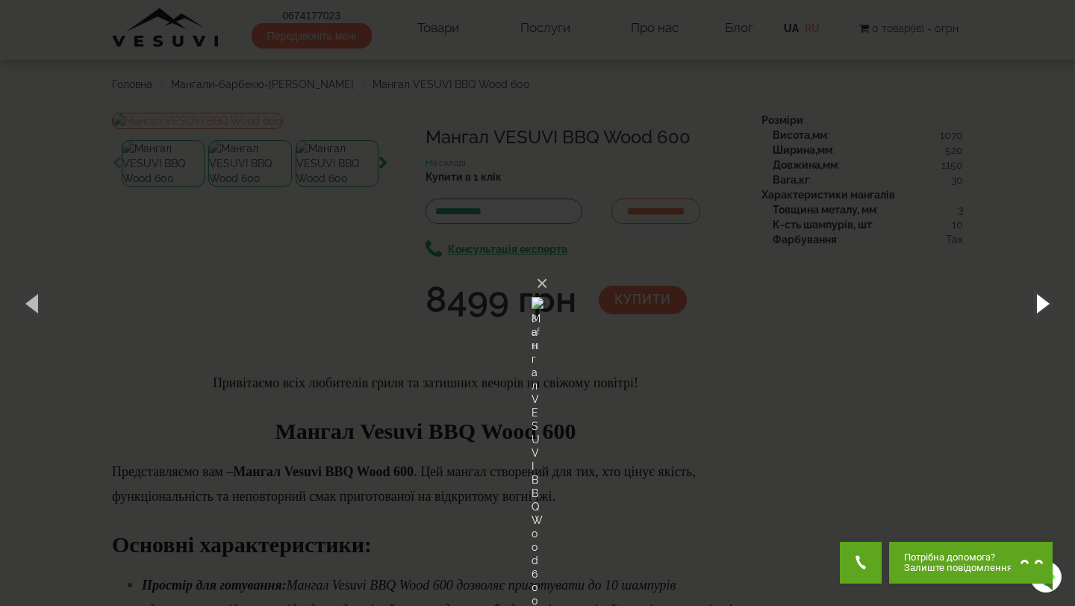
click at [1046, 299] on button "button" at bounding box center [1041, 303] width 67 height 82
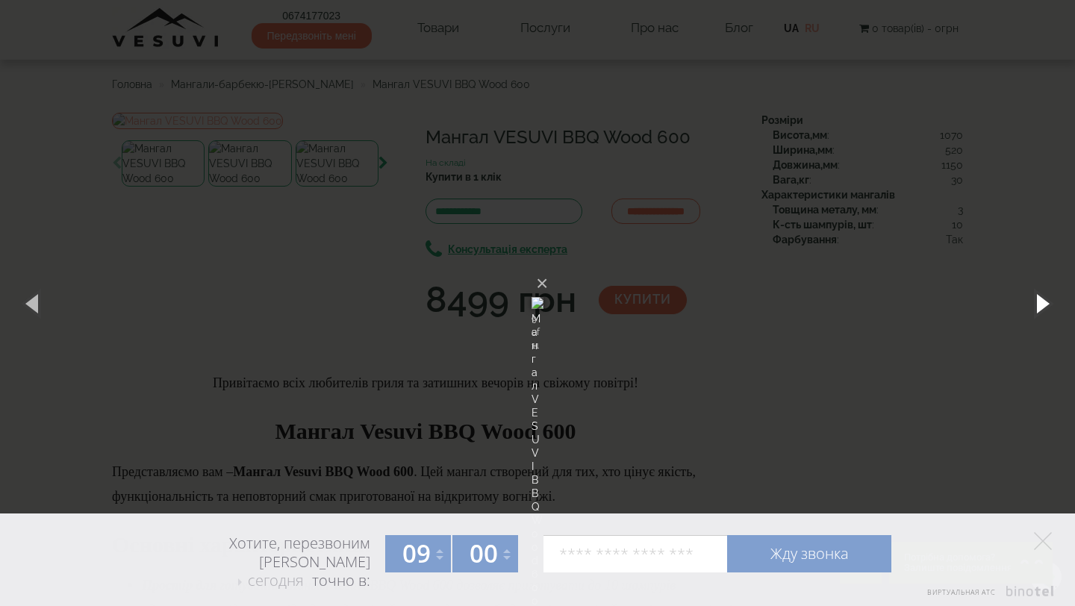
click at [1046, 299] on button "button" at bounding box center [1041, 303] width 67 height 82
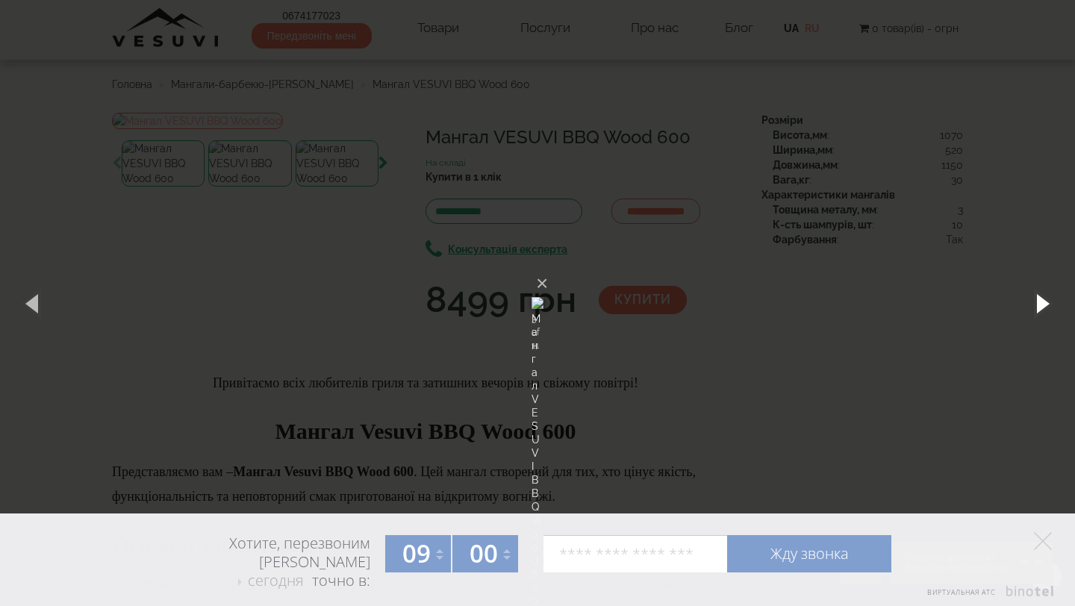
click at [1046, 299] on button "button" at bounding box center [1041, 303] width 67 height 82
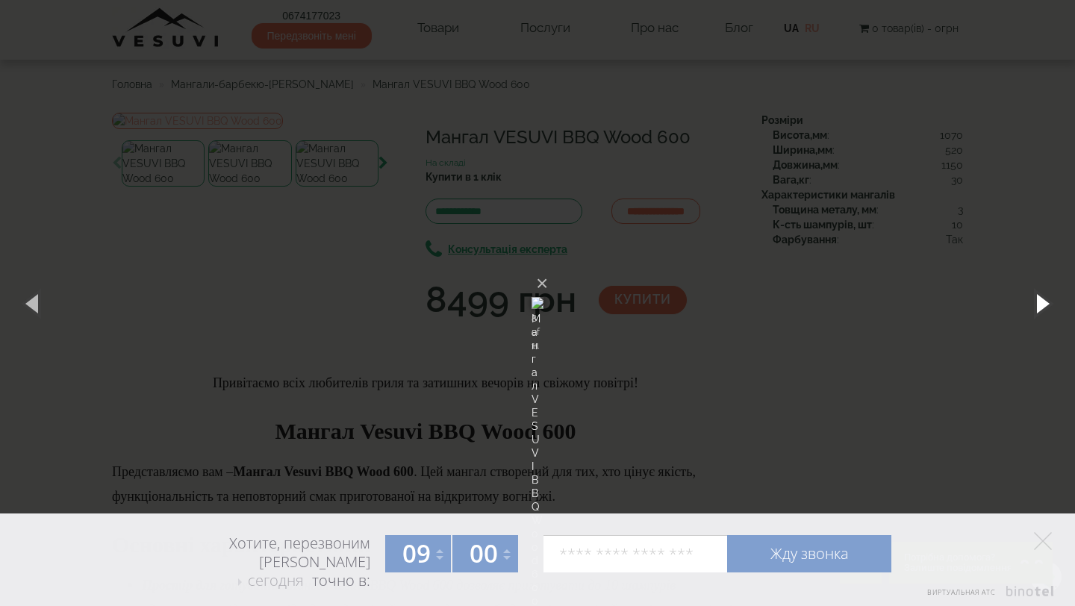
click at [1046, 299] on button "button" at bounding box center [1041, 303] width 67 height 82
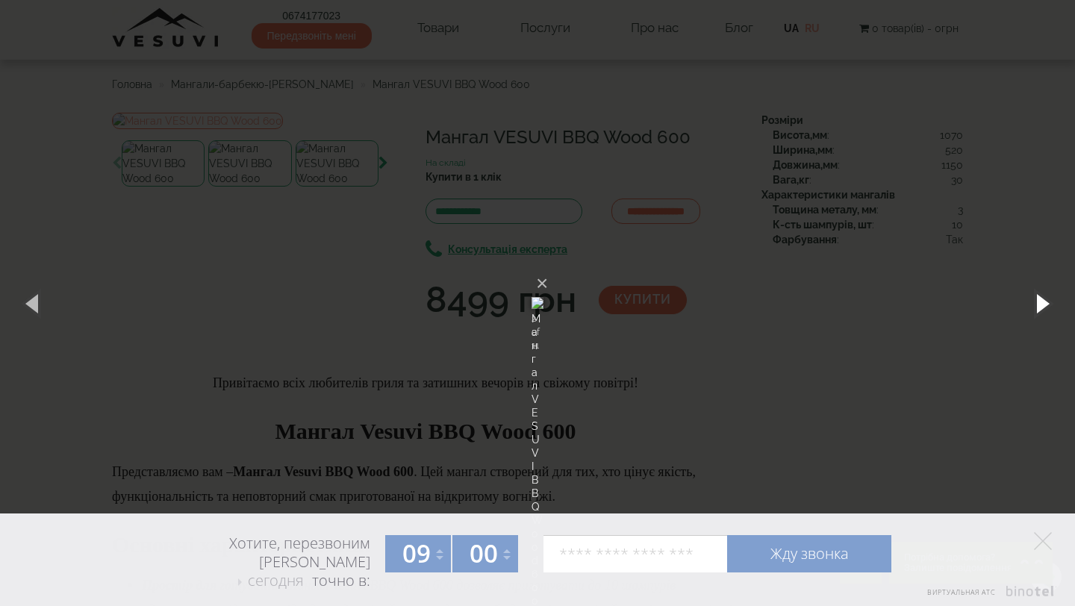
click at [1046, 299] on button "button" at bounding box center [1041, 303] width 67 height 82
click at [548, 267] on button "×" at bounding box center [542, 283] width 12 height 33
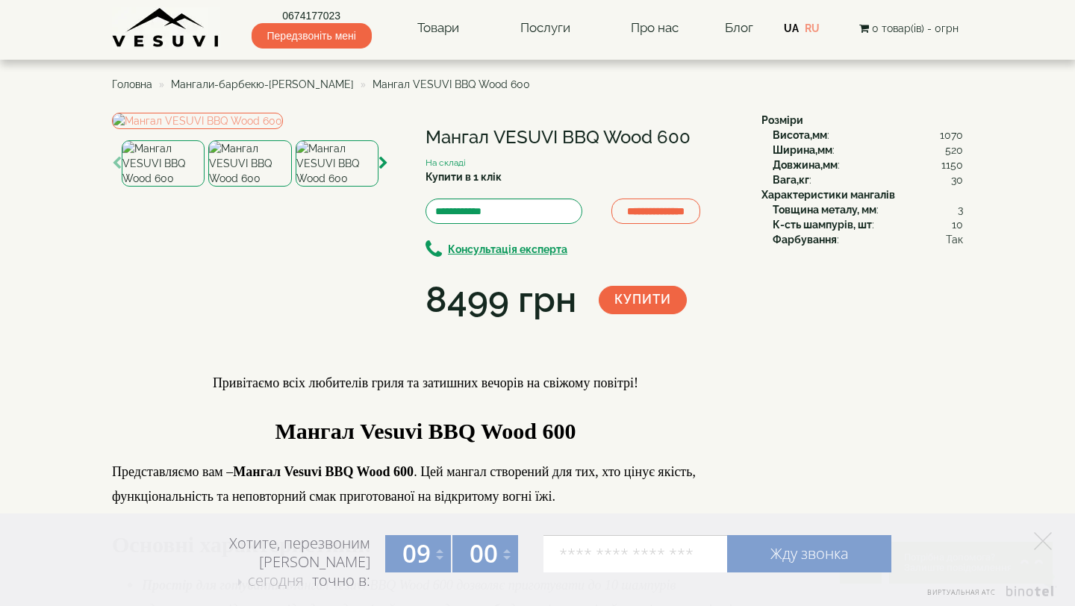
click at [333, 187] on img at bounding box center [337, 163] width 83 height 46
click at [342, 187] on img at bounding box center [337, 163] width 83 height 46
click at [279, 187] on img at bounding box center [249, 163] width 83 height 46
